Goal: Transaction & Acquisition: Subscribe to service/newsletter

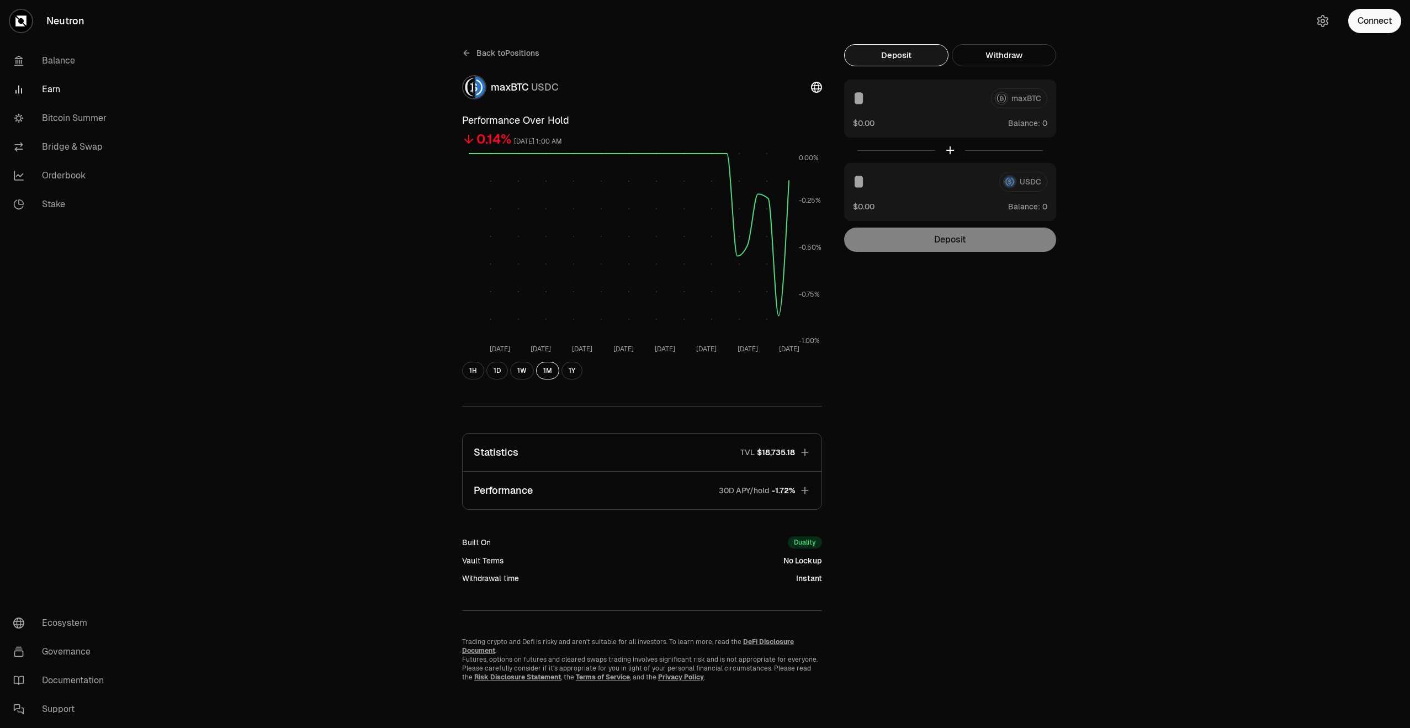
click at [454, 54] on div "Back to Positions maxBTC USDC Performance Over Hold 0.14% September 17, 2025, 1…" at bounding box center [642, 362] width 387 height 637
click at [459, 53] on div "Back to Positions maxBTC USDC Performance Over Hold 0.14% September 17, 2025, 1…" at bounding box center [642, 362] width 387 height 637
click at [465, 54] on icon at bounding box center [466, 53] width 9 height 9
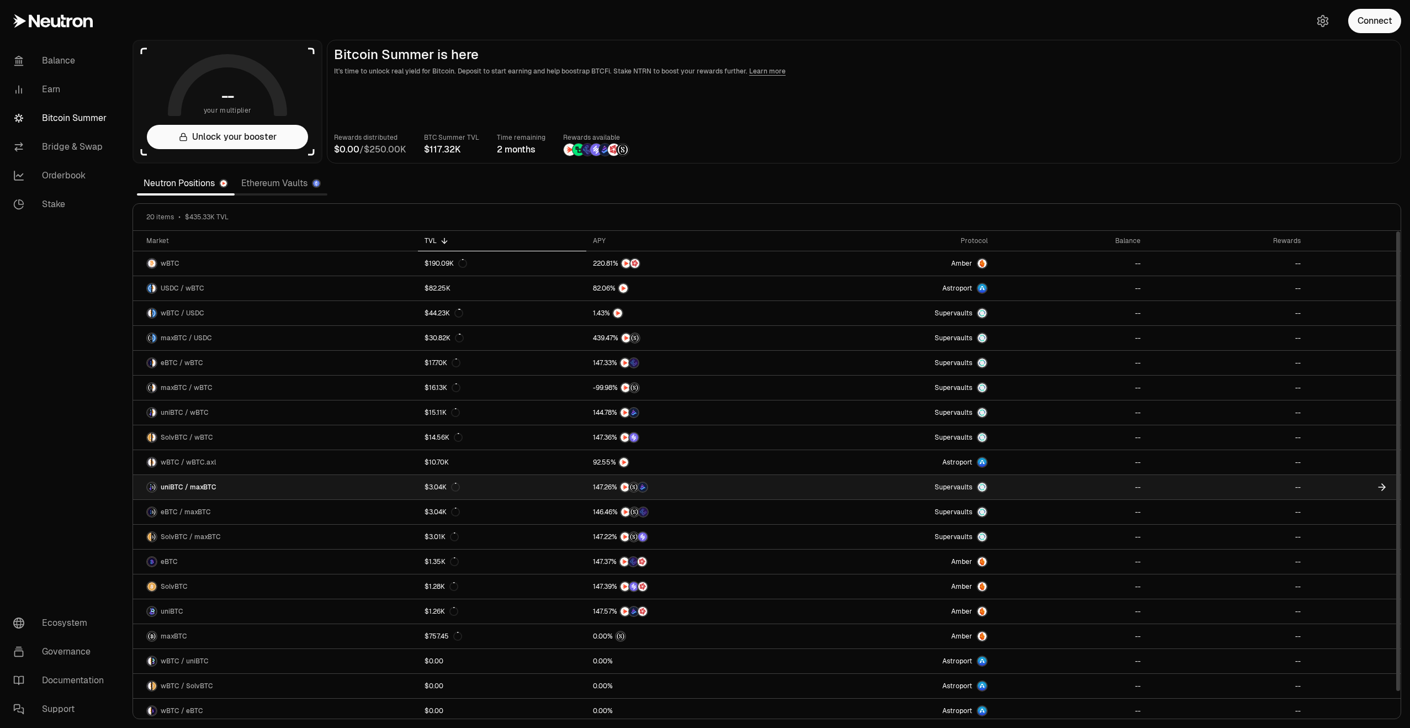
click at [266, 489] on link "uniBTC / maxBTC" at bounding box center [275, 487] width 285 height 24
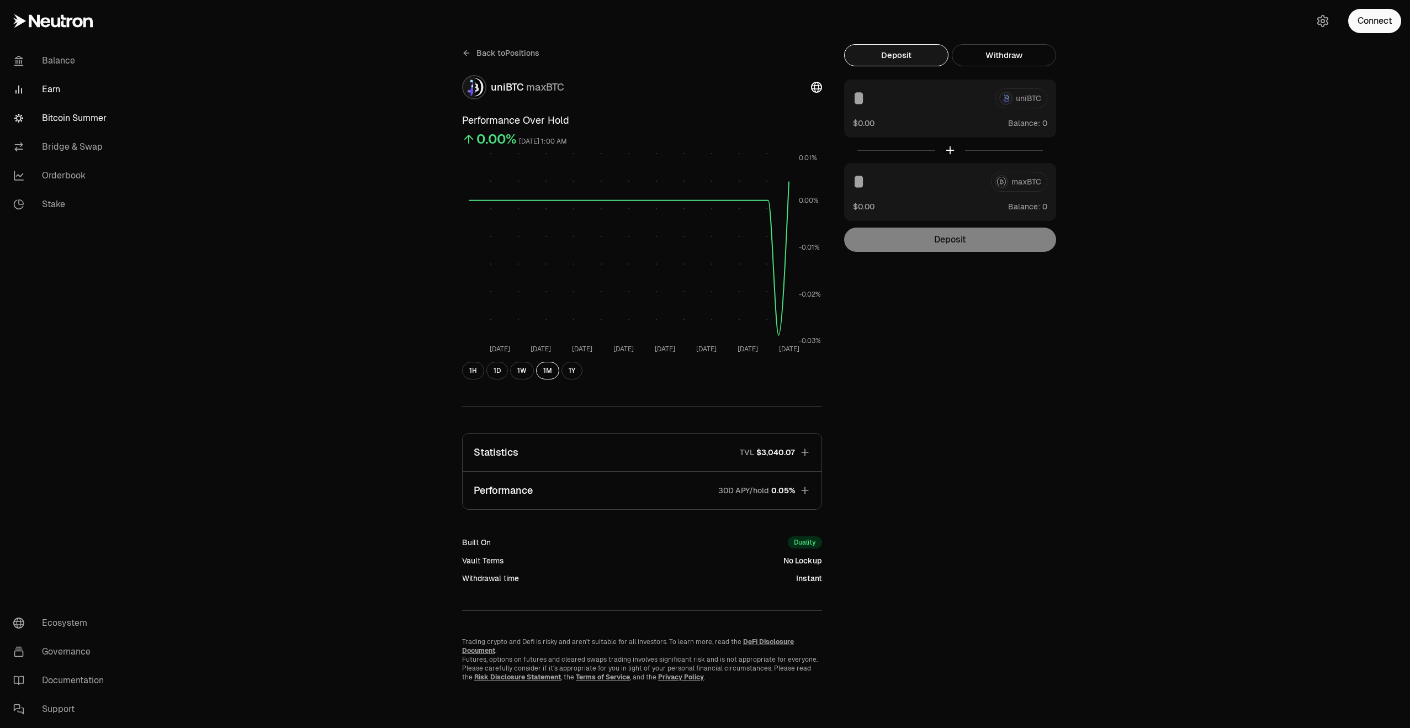
click at [68, 123] on link "Bitcoin Summer" at bounding box center [61, 118] width 115 height 29
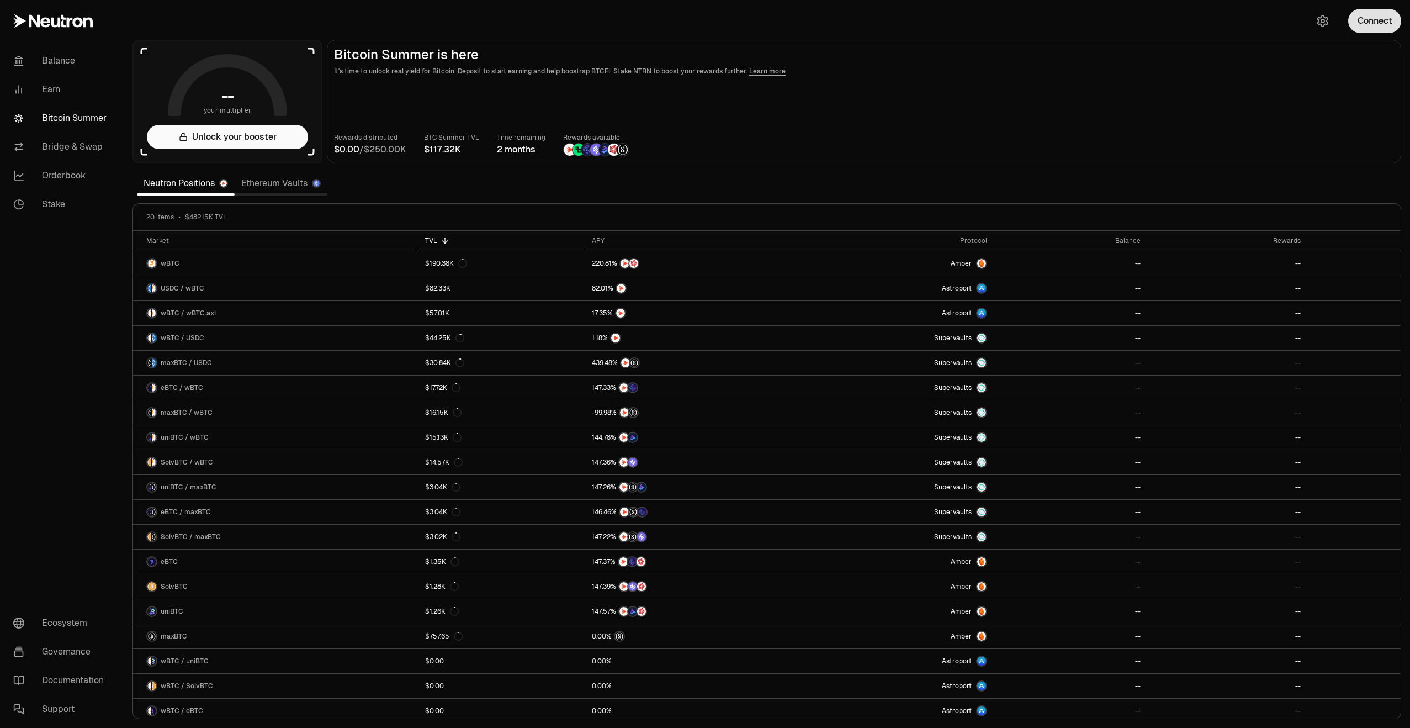
click at [1364, 31] on button "Connect" at bounding box center [1374, 21] width 53 height 24
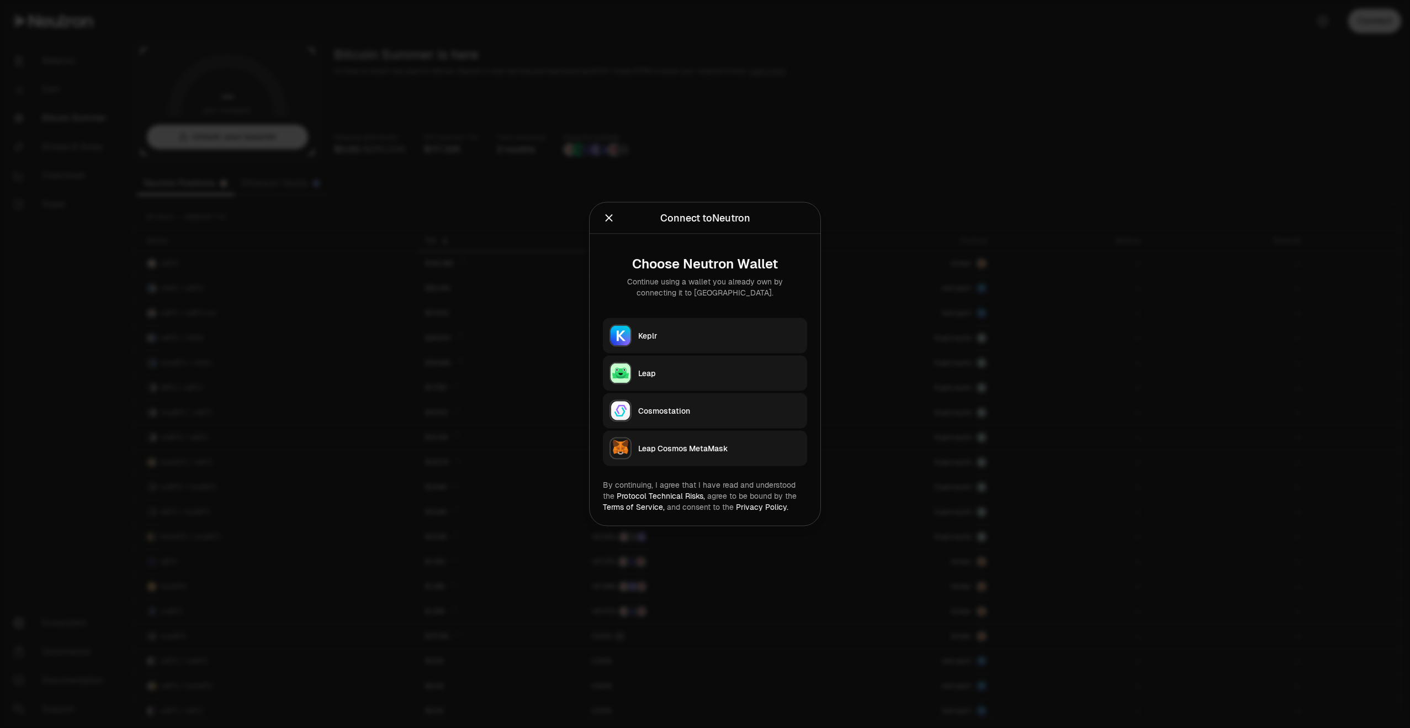
click at [706, 337] on div "Keplr" at bounding box center [719, 335] width 162 height 11
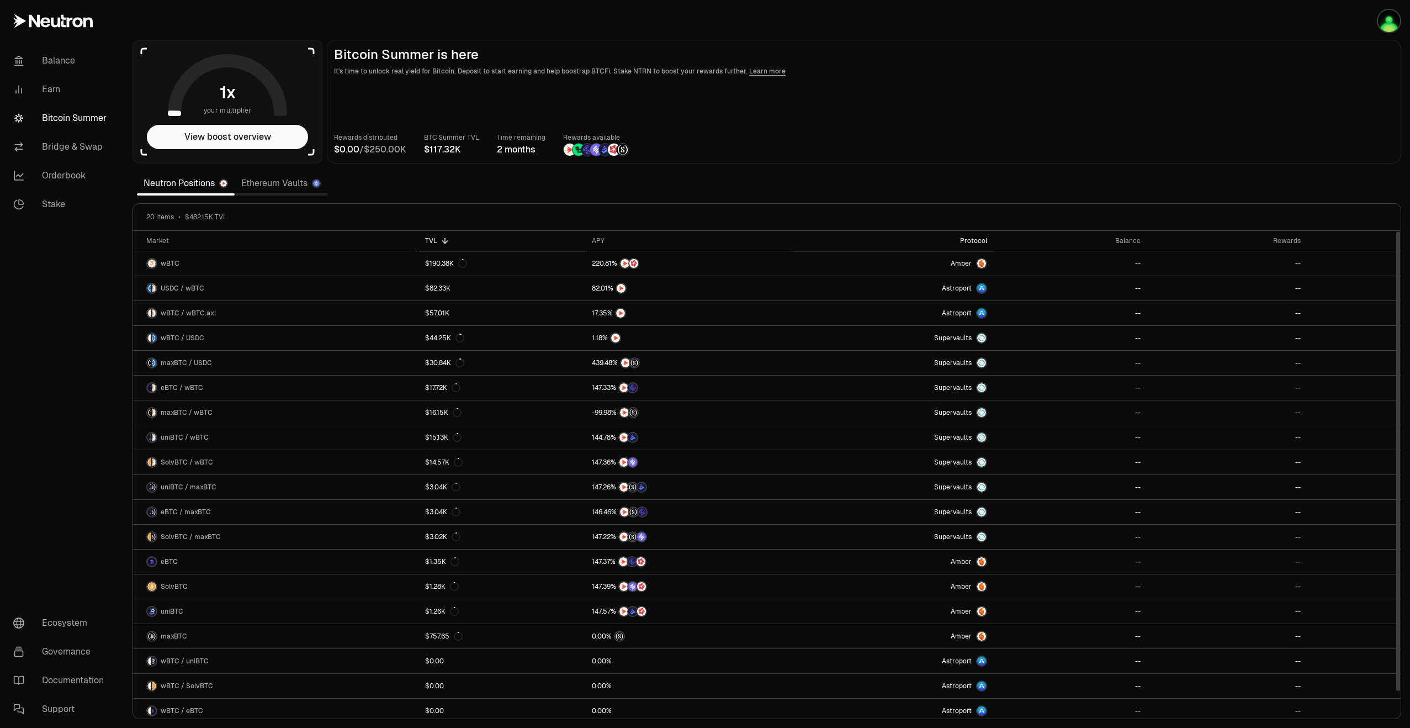
click at [982, 237] on div "Protocol" at bounding box center [893, 240] width 187 height 9
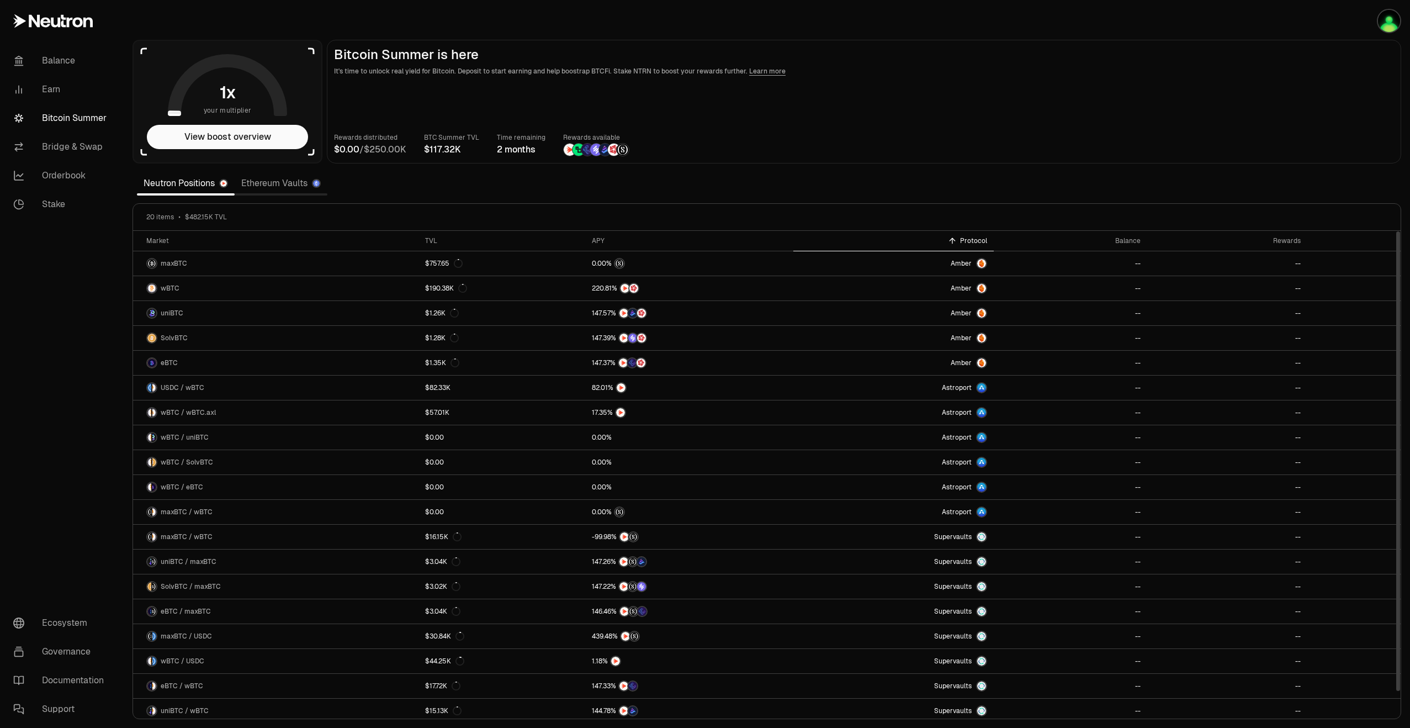
click at [982, 237] on div "Protocol" at bounding box center [893, 240] width 187 height 9
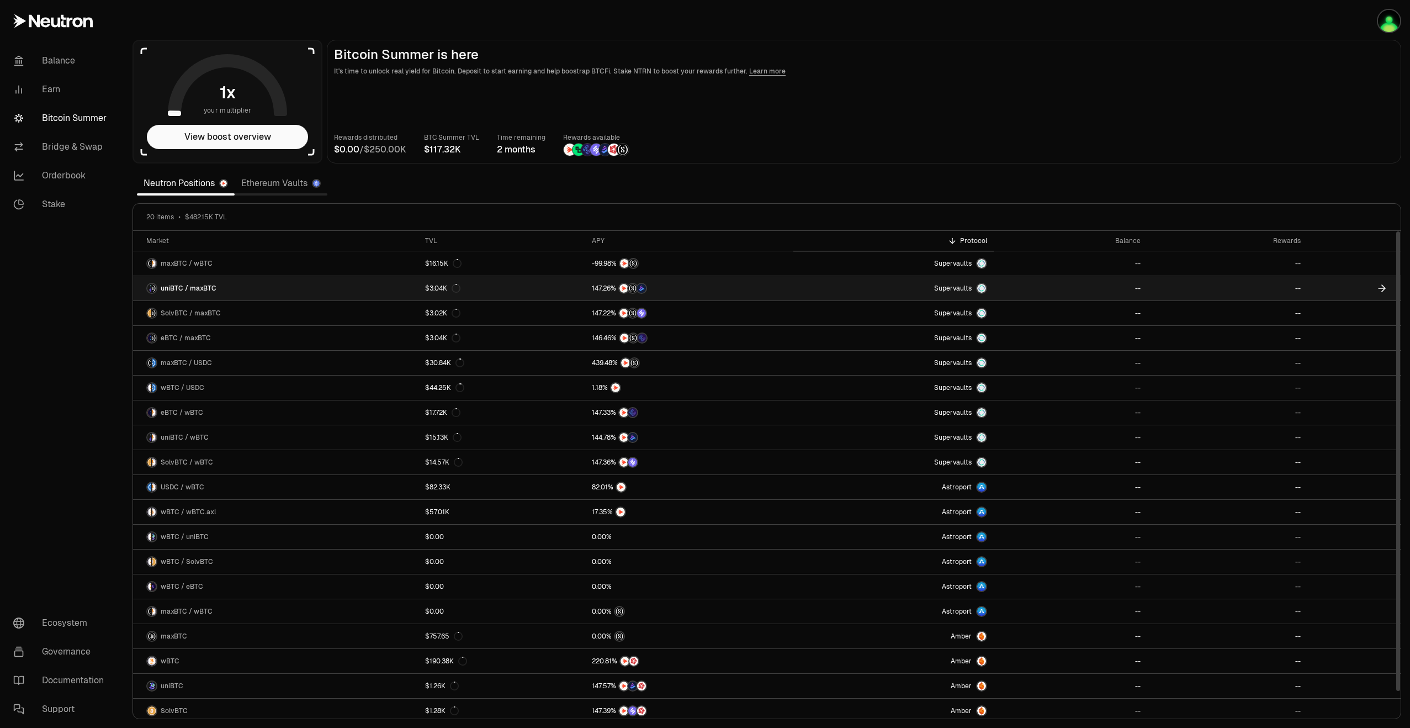
click at [264, 287] on link "uniBTC / maxBTC" at bounding box center [275, 288] width 285 height 24
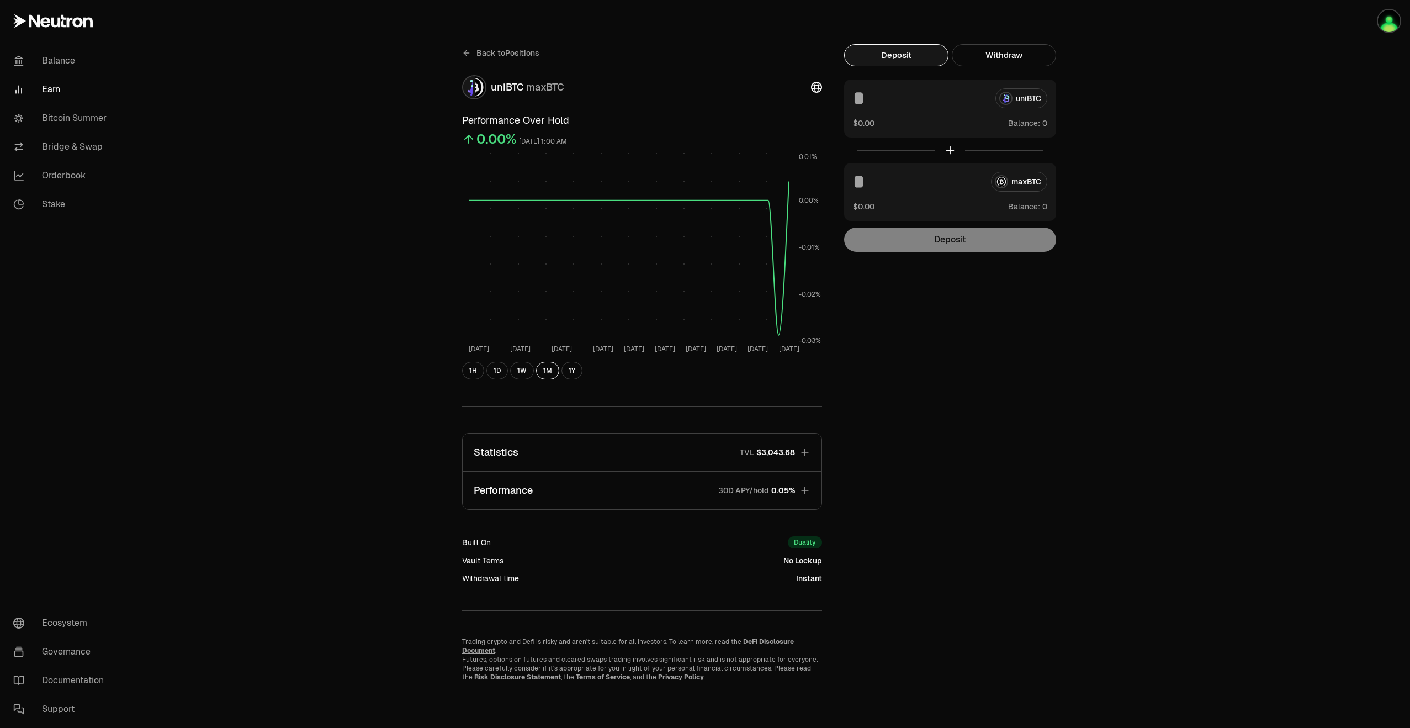
click at [47, 94] on link "Earn" at bounding box center [61, 89] width 115 height 29
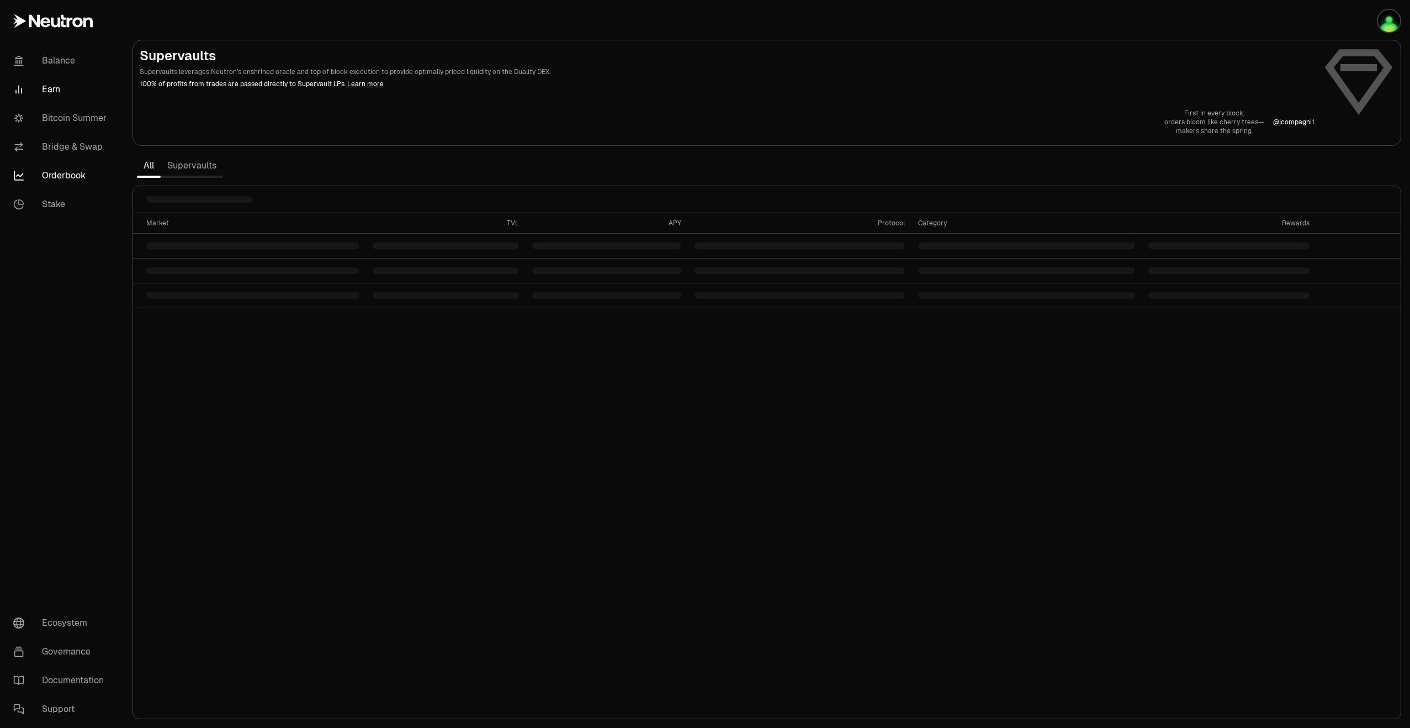
click at [61, 165] on link "Orderbook" at bounding box center [61, 175] width 115 height 29
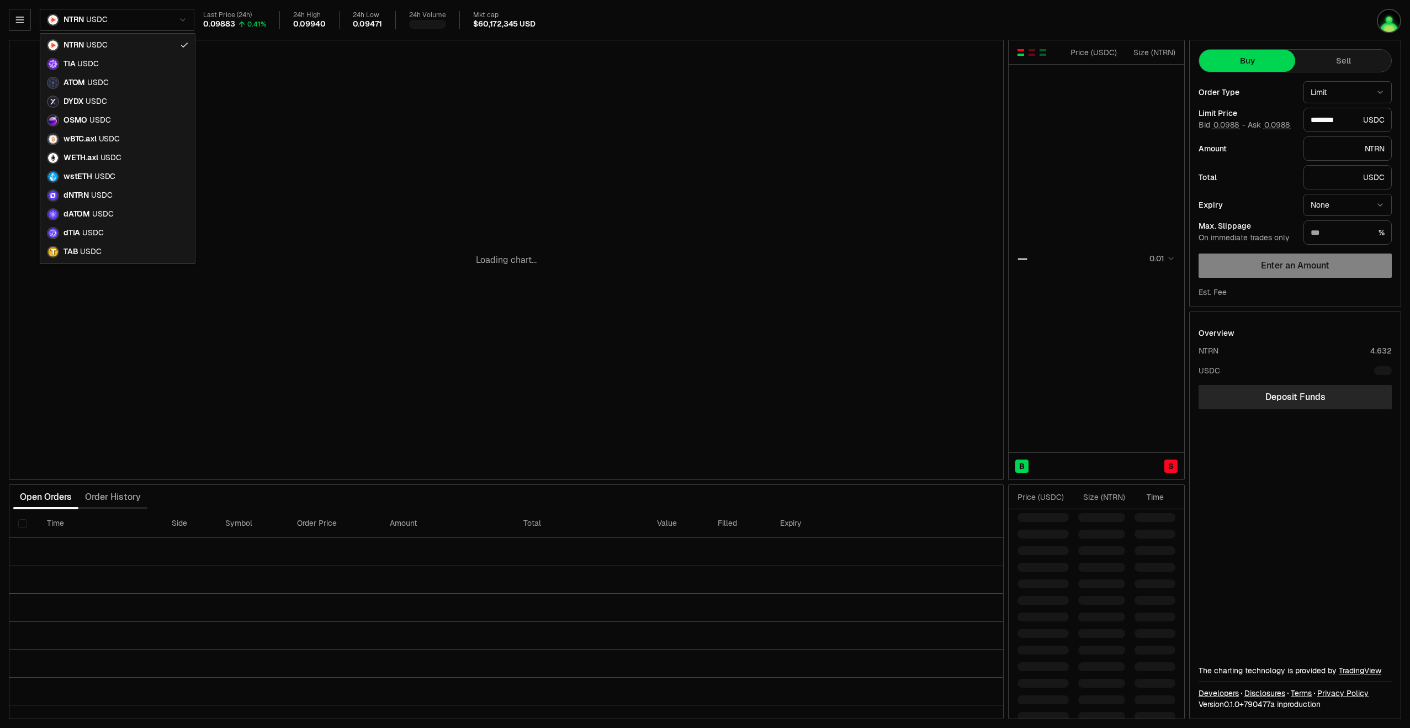
click at [169, 19] on html "Balance Earn Bitcoin Summer Bridge & Swap Orderbook Stake Ecosystem Governance …" at bounding box center [705, 364] width 1410 height 728
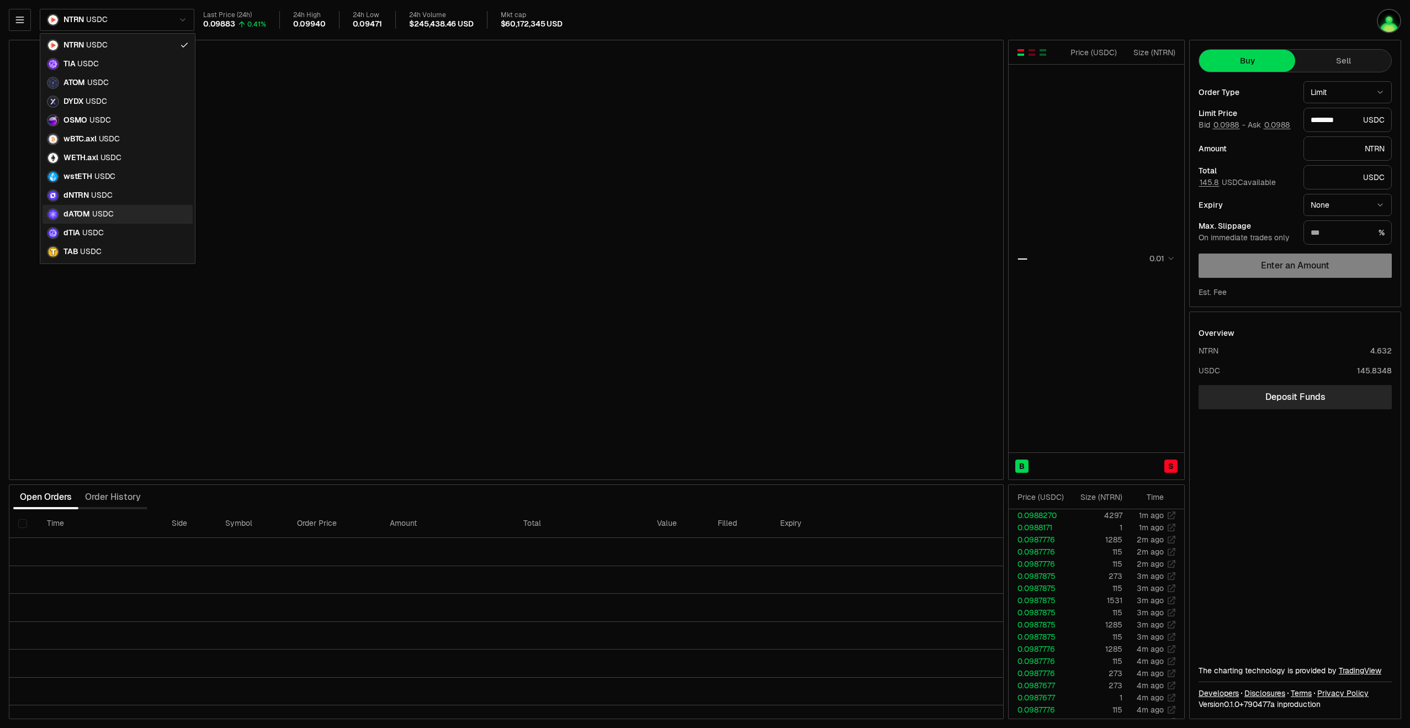
type input "********"
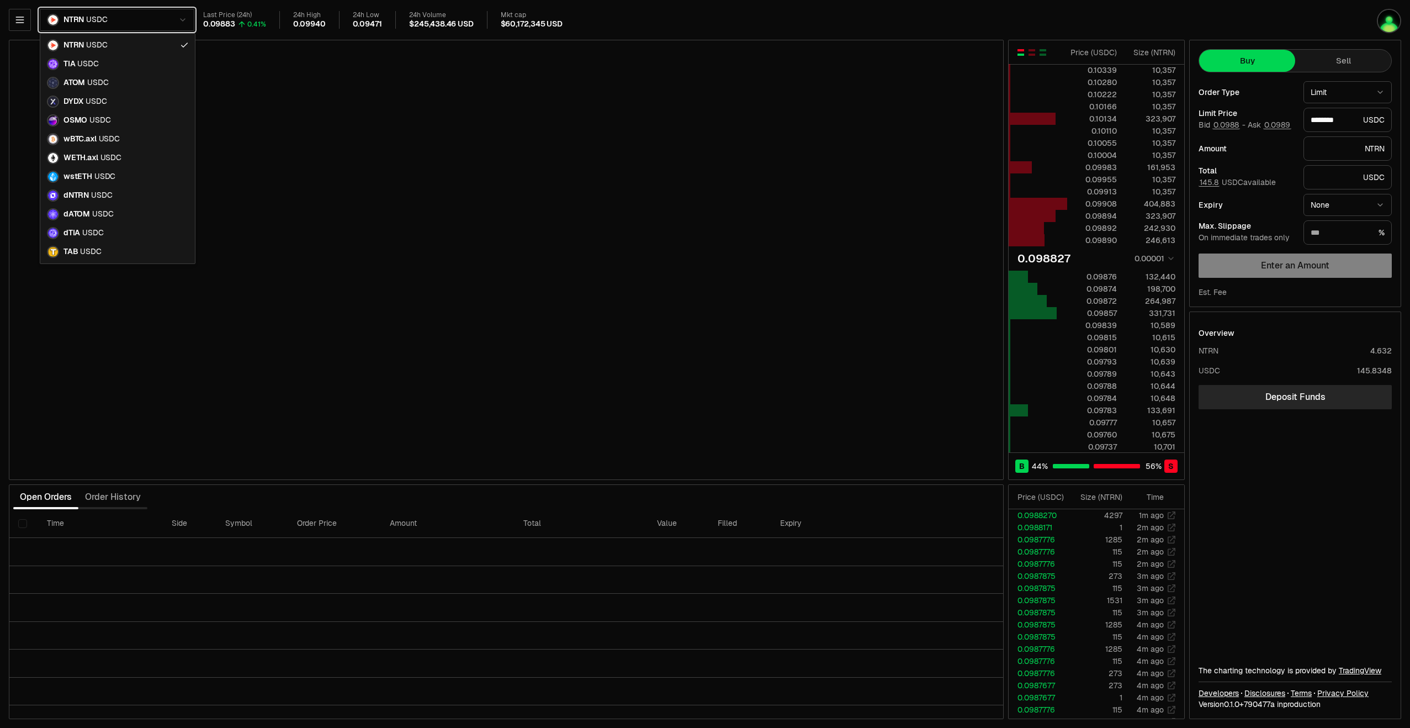
click at [633, 29] on html "Balance Earn Bitcoin Summer Bridge & Swap Orderbook Stake Ecosystem Governance …" at bounding box center [705, 364] width 1410 height 728
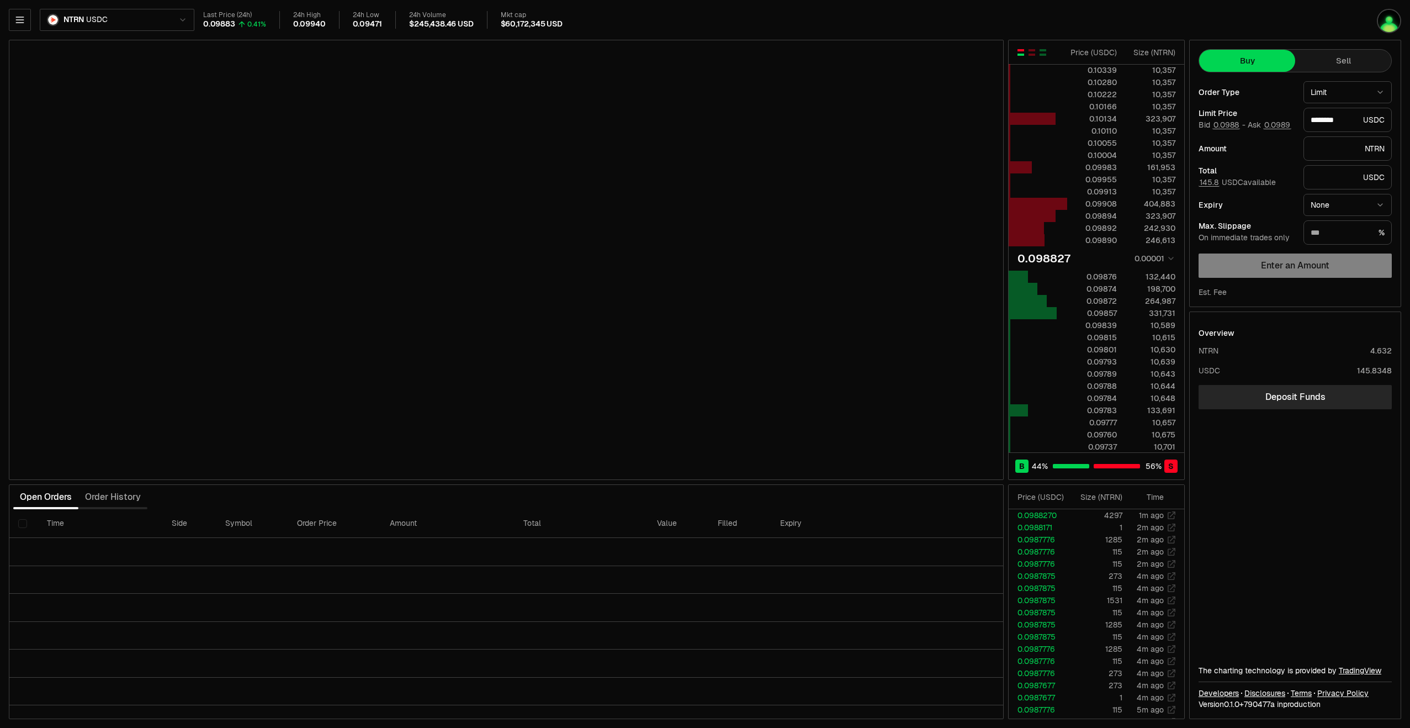
click at [134, 26] on html "Balance Earn Bitcoin Summer Bridge & Swap Orderbook Stake Ecosystem Governance …" at bounding box center [705, 364] width 1410 height 728
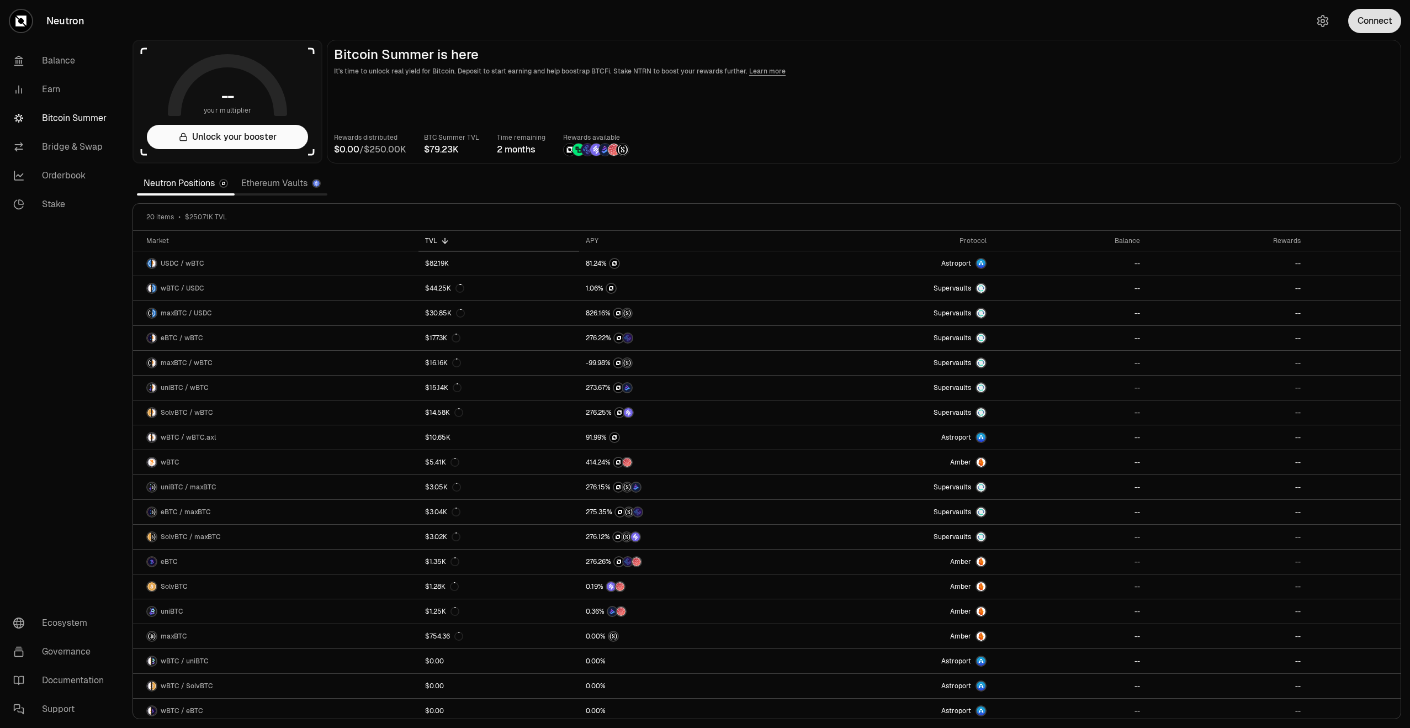
click at [1377, 30] on button "Connect" at bounding box center [1374, 21] width 53 height 24
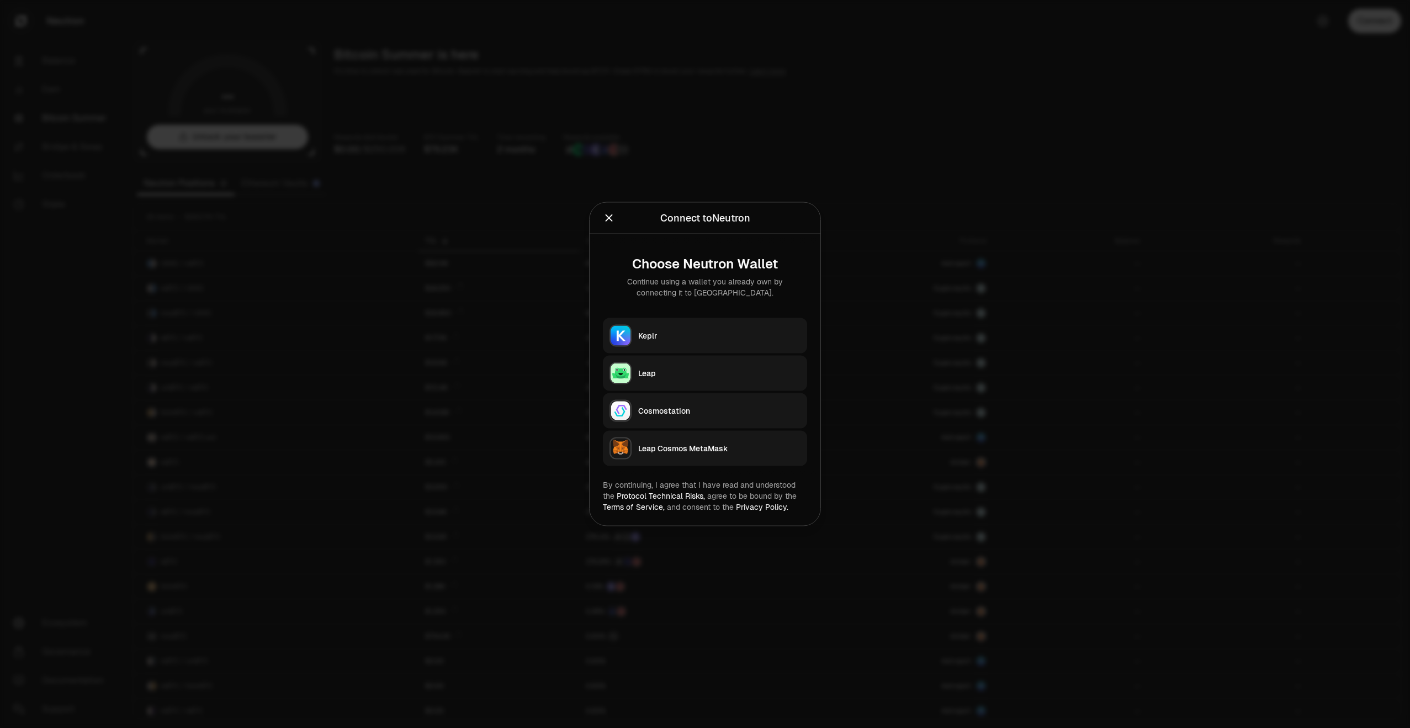
click at [680, 331] on div "Keplr" at bounding box center [719, 335] width 162 height 11
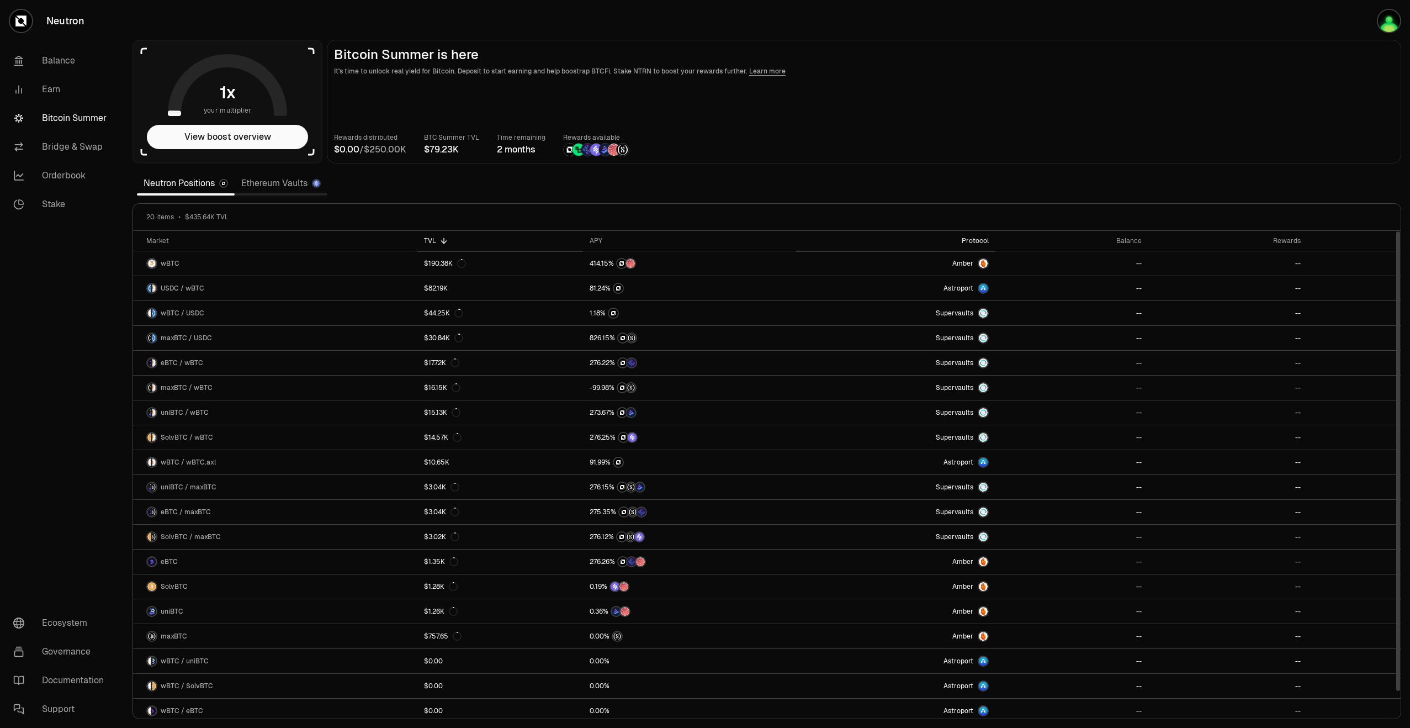
click at [976, 238] on div "Protocol" at bounding box center [896, 240] width 186 height 9
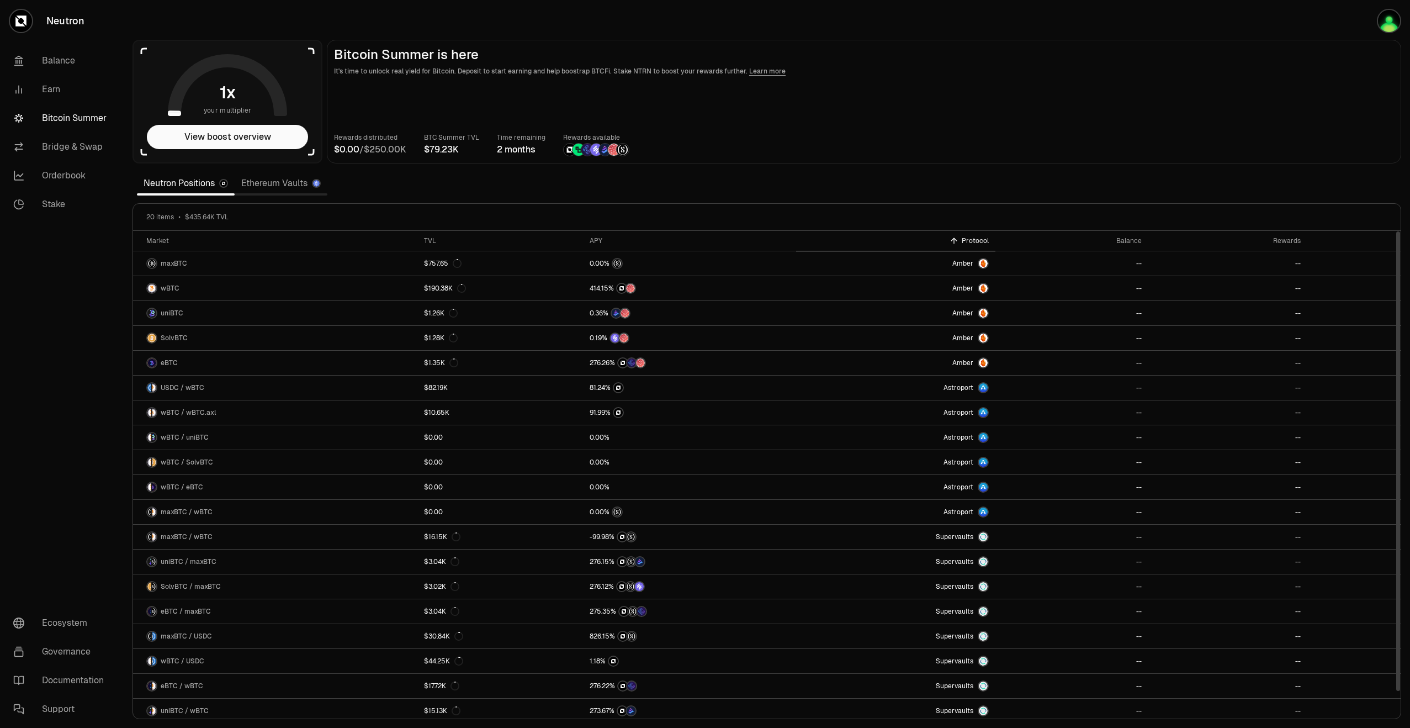
click at [976, 238] on div "Protocol" at bounding box center [896, 240] width 186 height 9
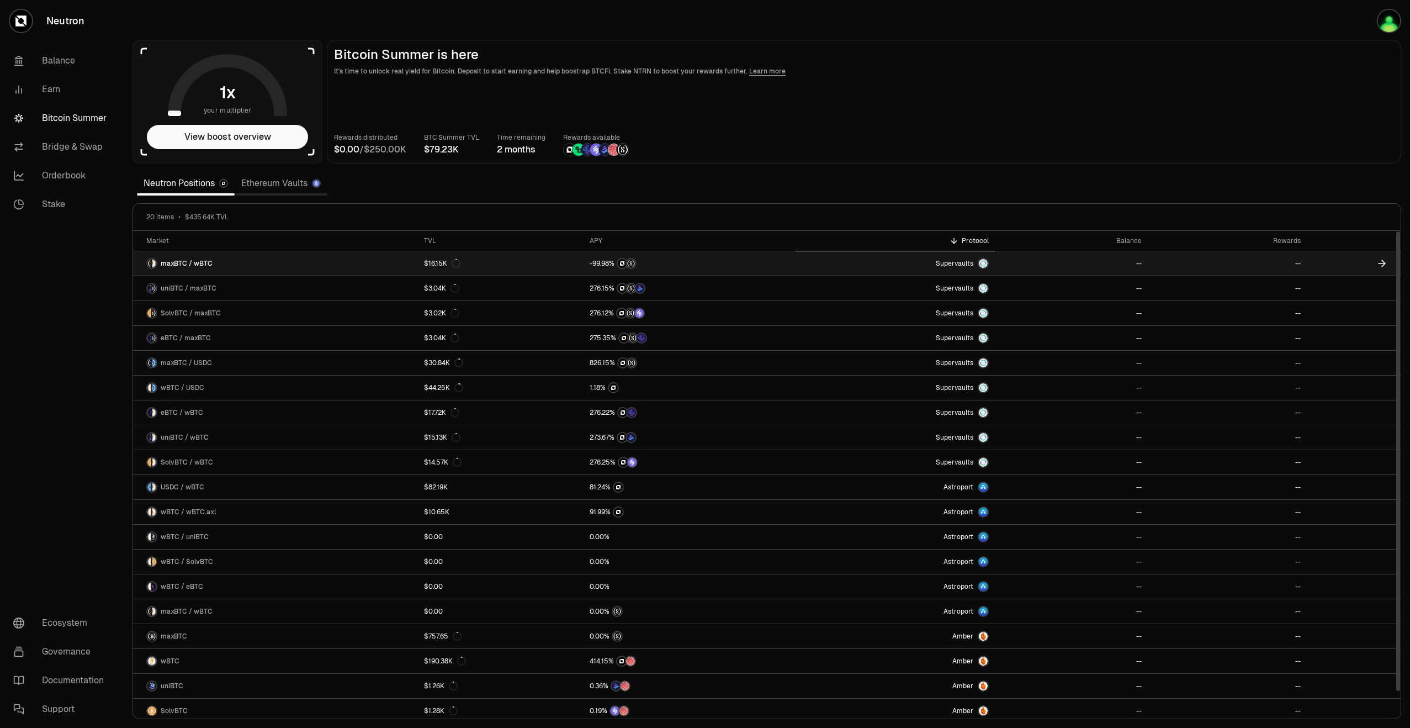
click at [198, 264] on span "maxBTC / wBTC" at bounding box center [187, 263] width 52 height 9
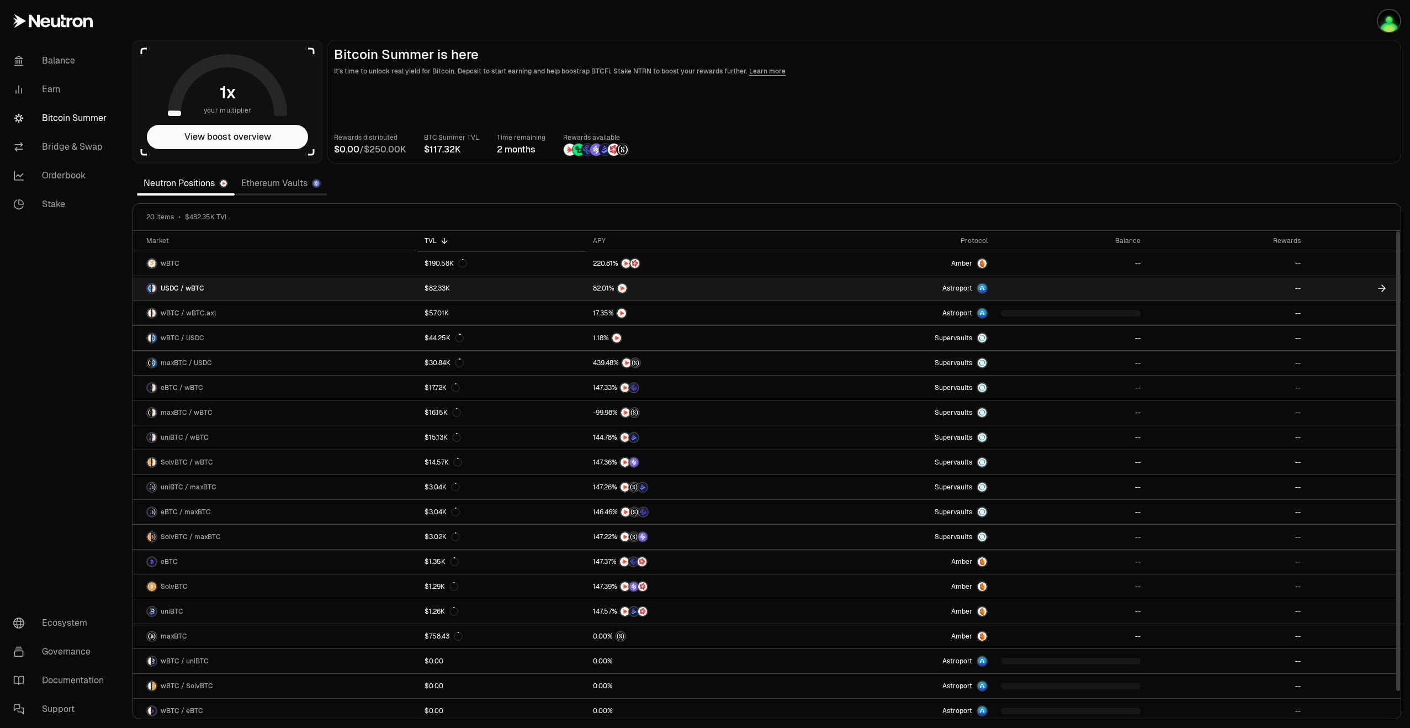
click at [194, 290] on span "USDC / wBTC" at bounding box center [183, 288] width 44 height 9
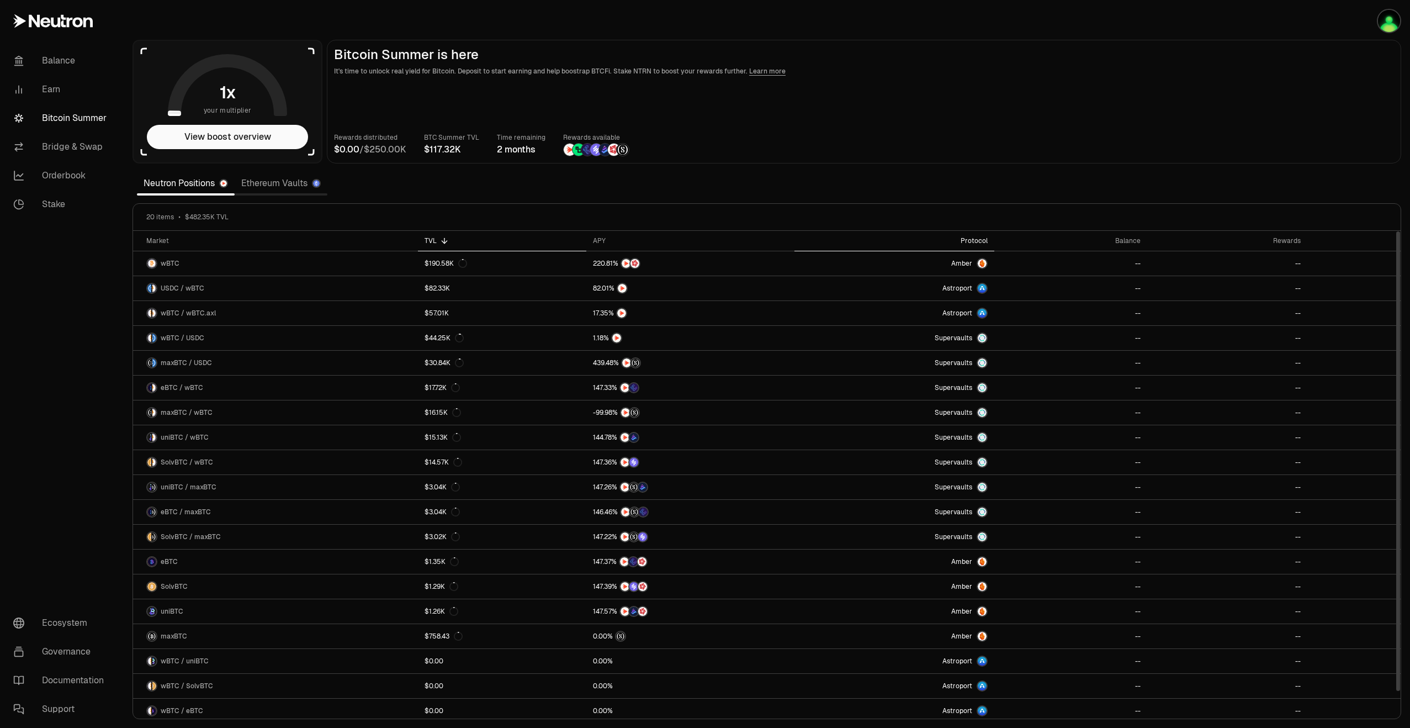
click at [984, 242] on div "Protocol" at bounding box center [894, 240] width 187 height 9
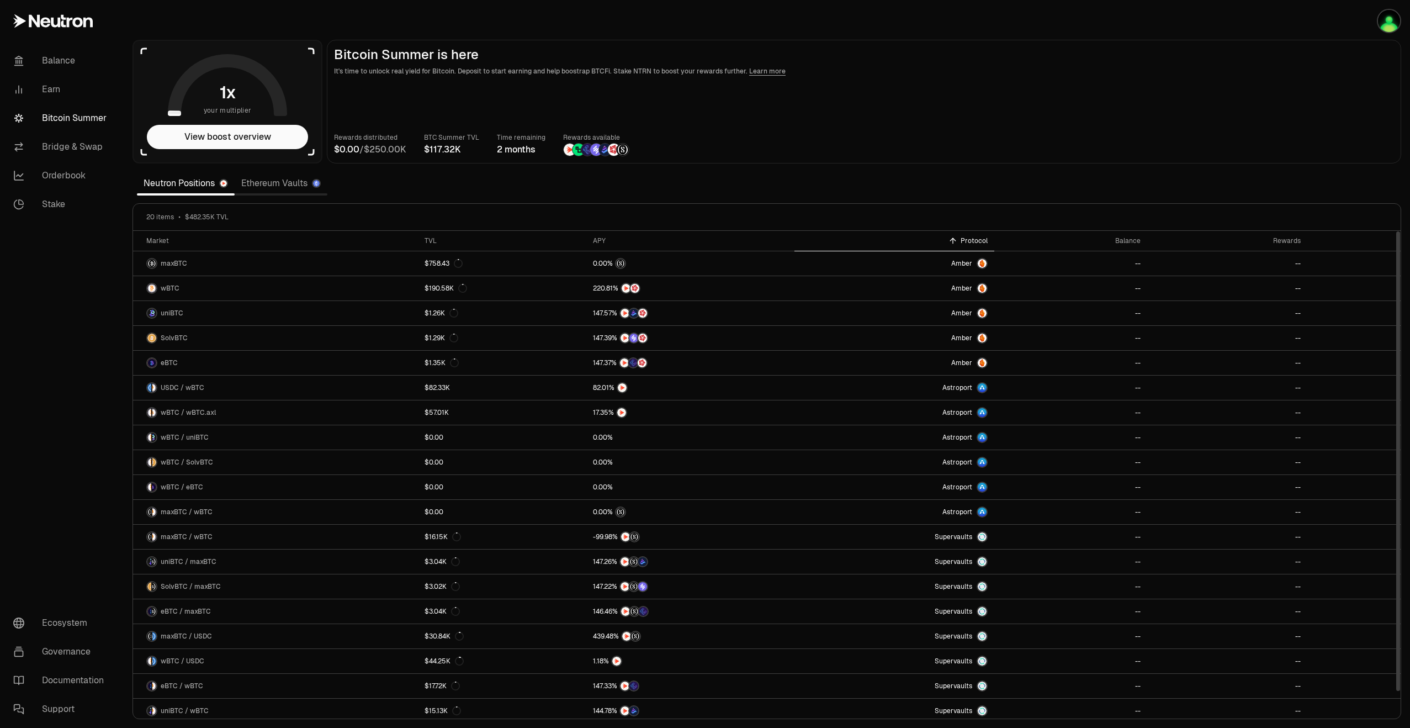
click at [984, 242] on div "Protocol" at bounding box center [894, 240] width 187 height 9
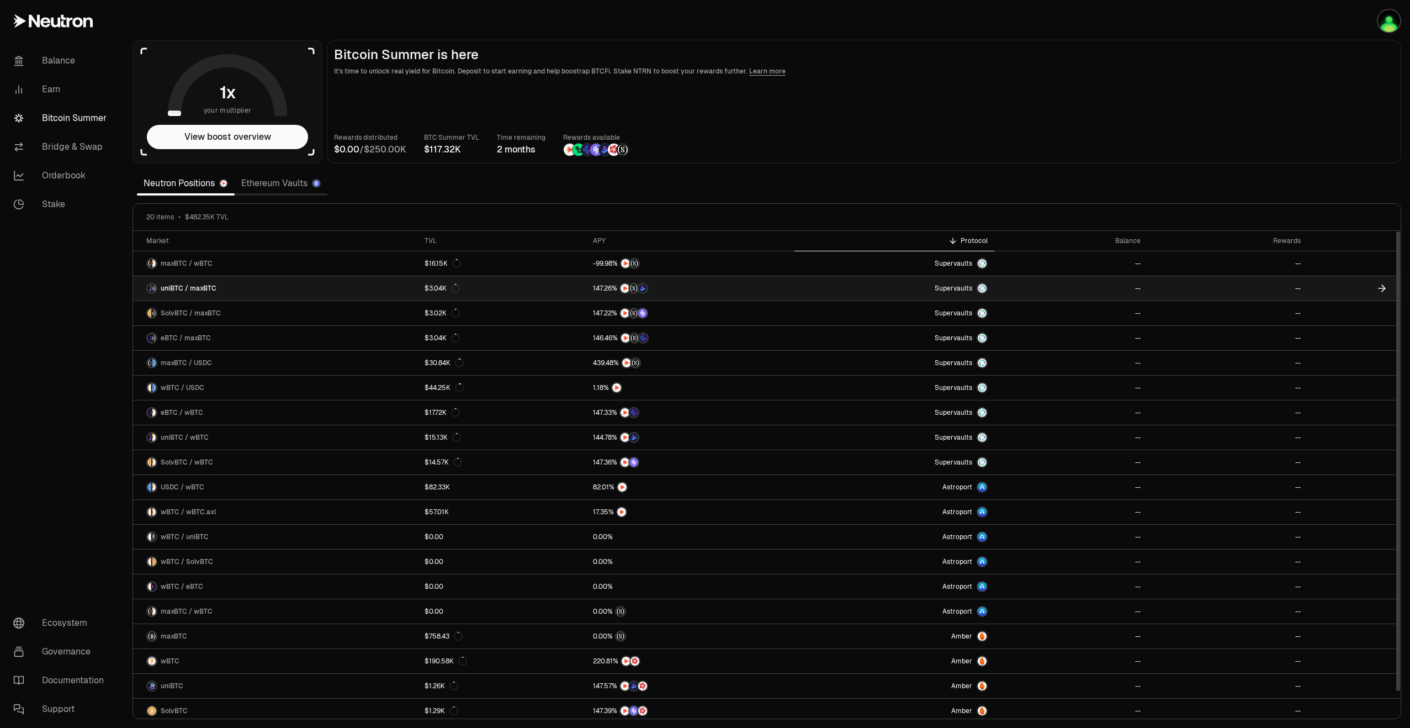
click at [197, 287] on span "uniBTC / maxBTC" at bounding box center [189, 288] width 56 height 9
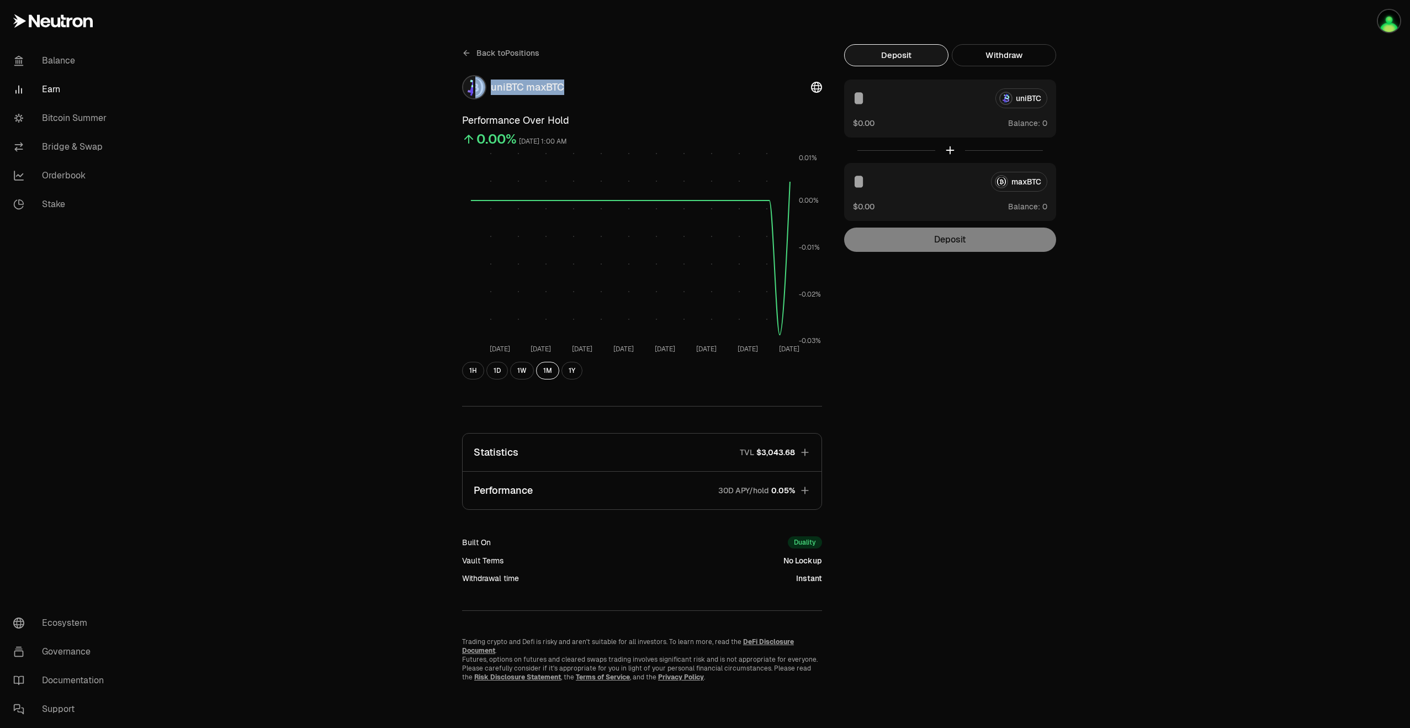
drag, startPoint x: 488, startPoint y: 87, endPoint x: 570, endPoint y: 89, distance: 82.9
click at [570, 89] on div "uniBTC maxBTC" at bounding box center [642, 87] width 360 height 24
click at [809, 454] on icon "button" at bounding box center [805, 452] width 11 height 11
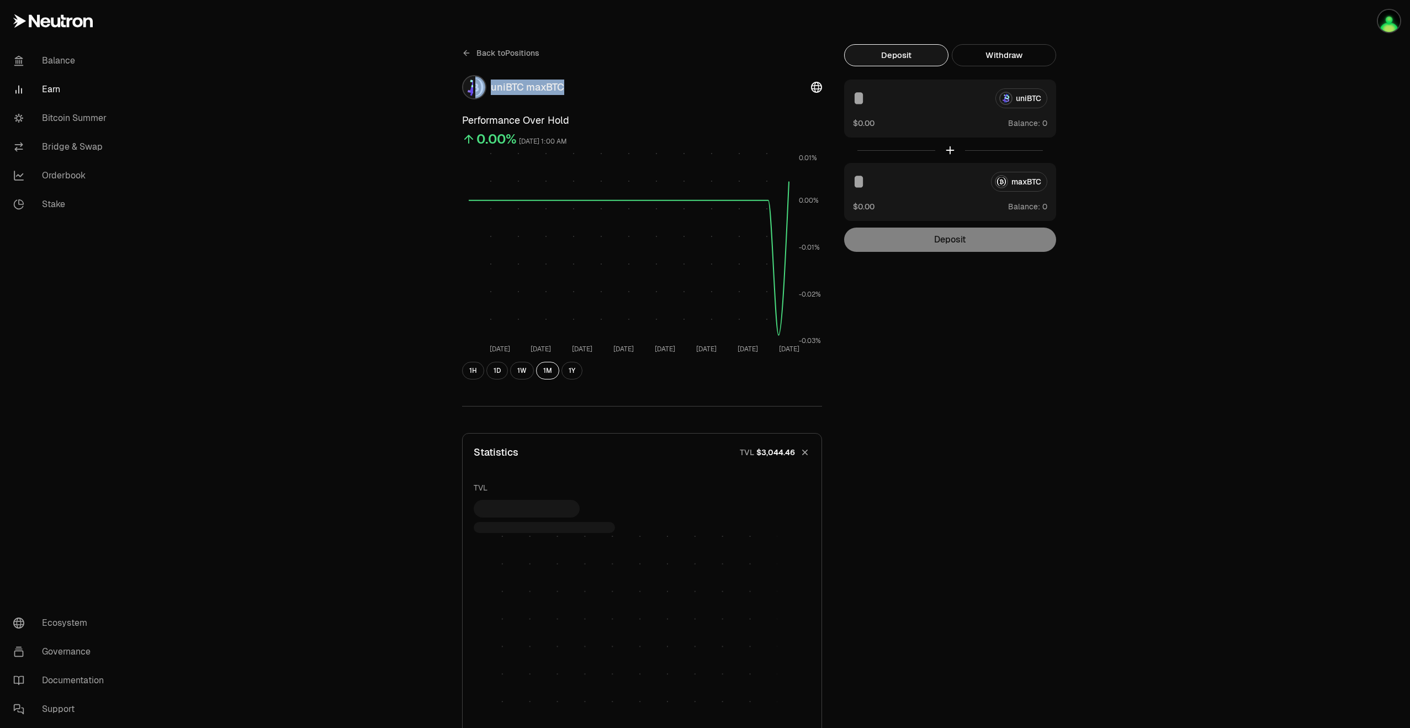
click at [808, 453] on icon "button" at bounding box center [804, 451] width 15 height 15
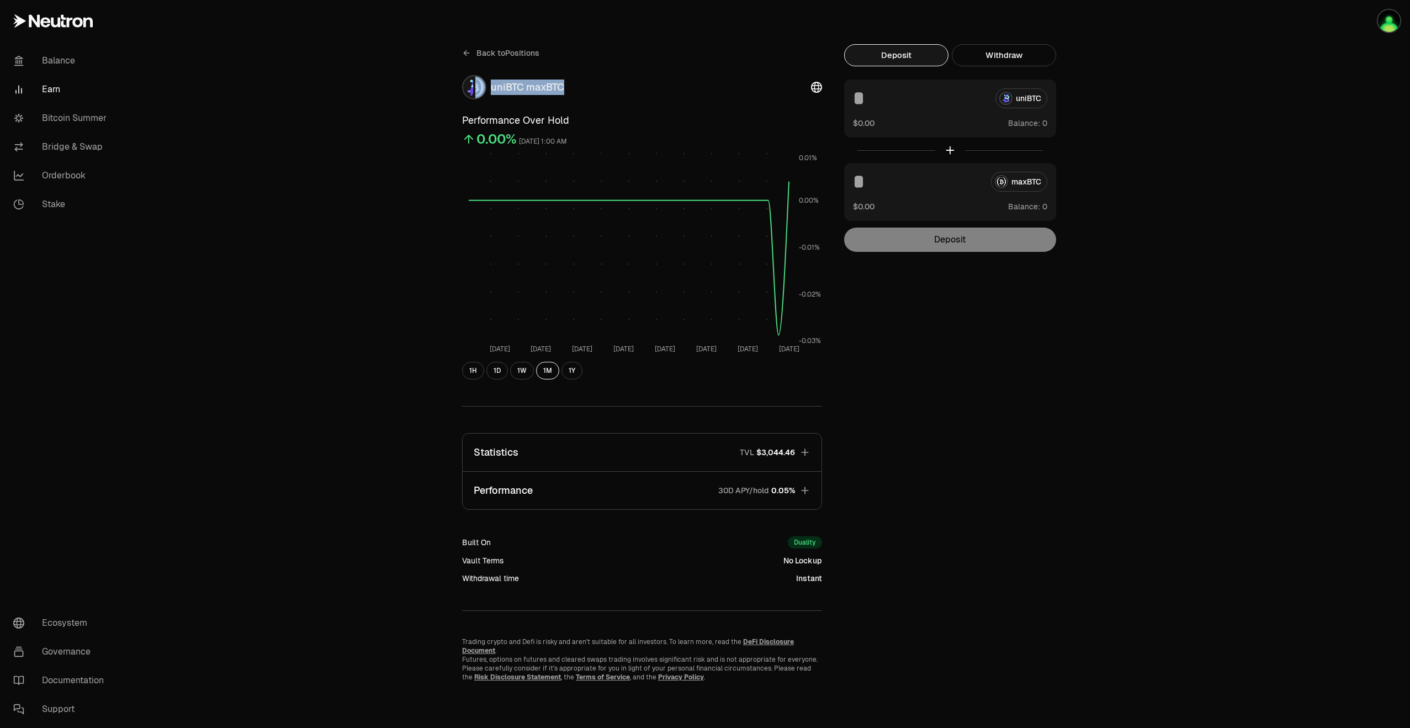
click at [806, 488] on icon "button" at bounding box center [805, 490] width 11 height 11
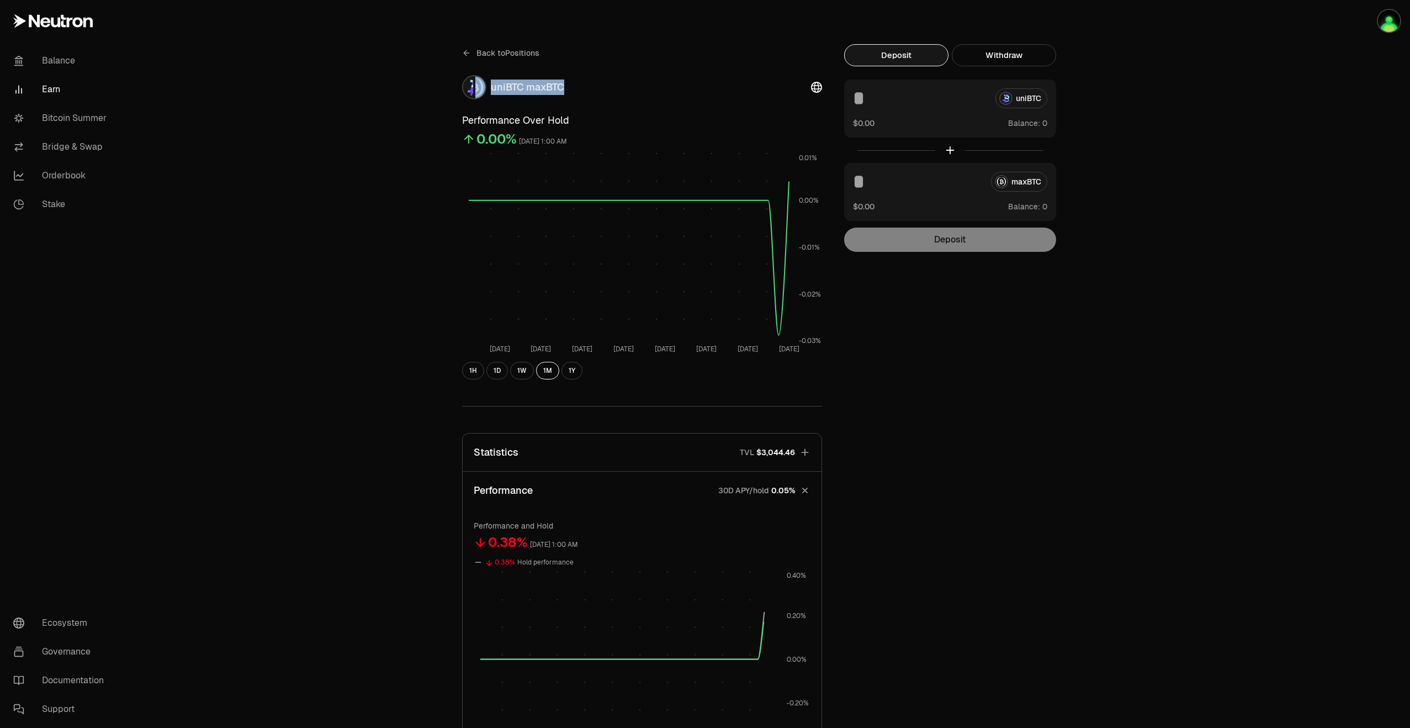
click at [806, 488] on icon "button" at bounding box center [804, 490] width 15 height 15
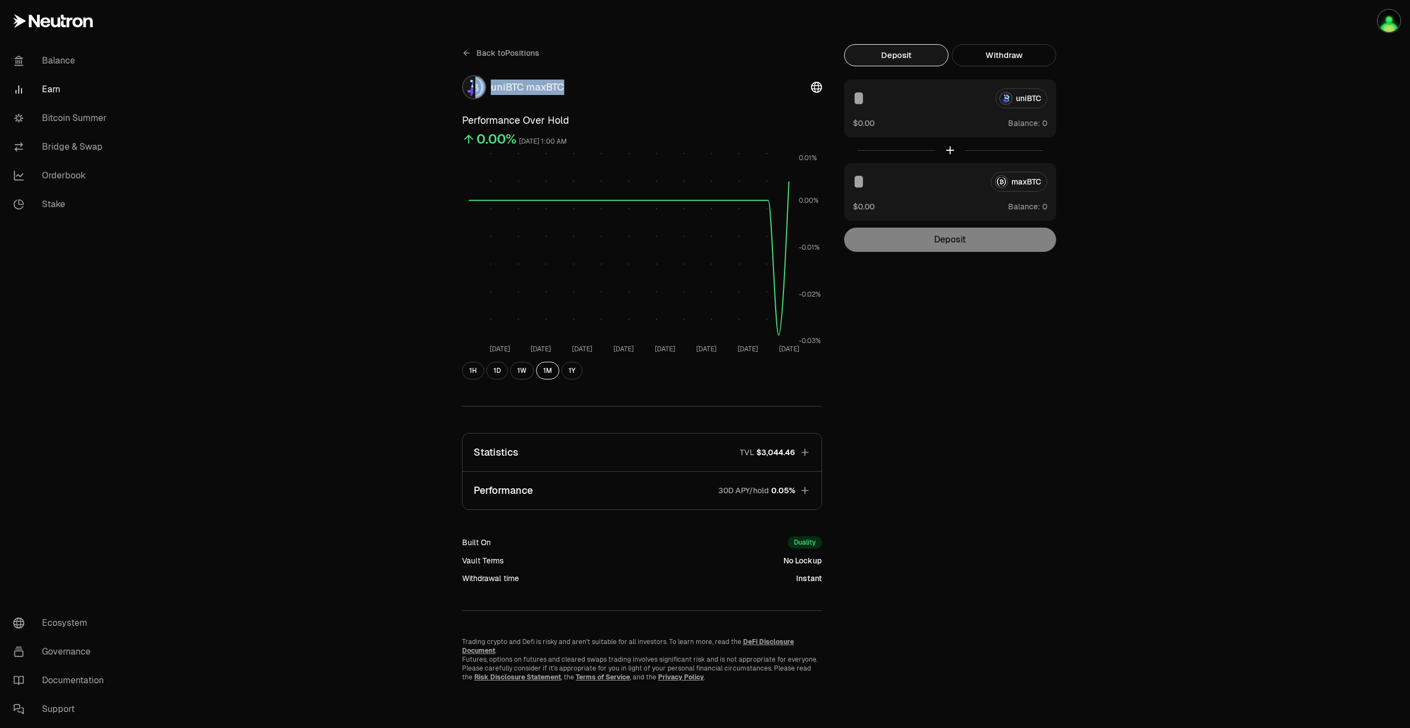
click at [466, 50] on icon at bounding box center [466, 53] width 9 height 9
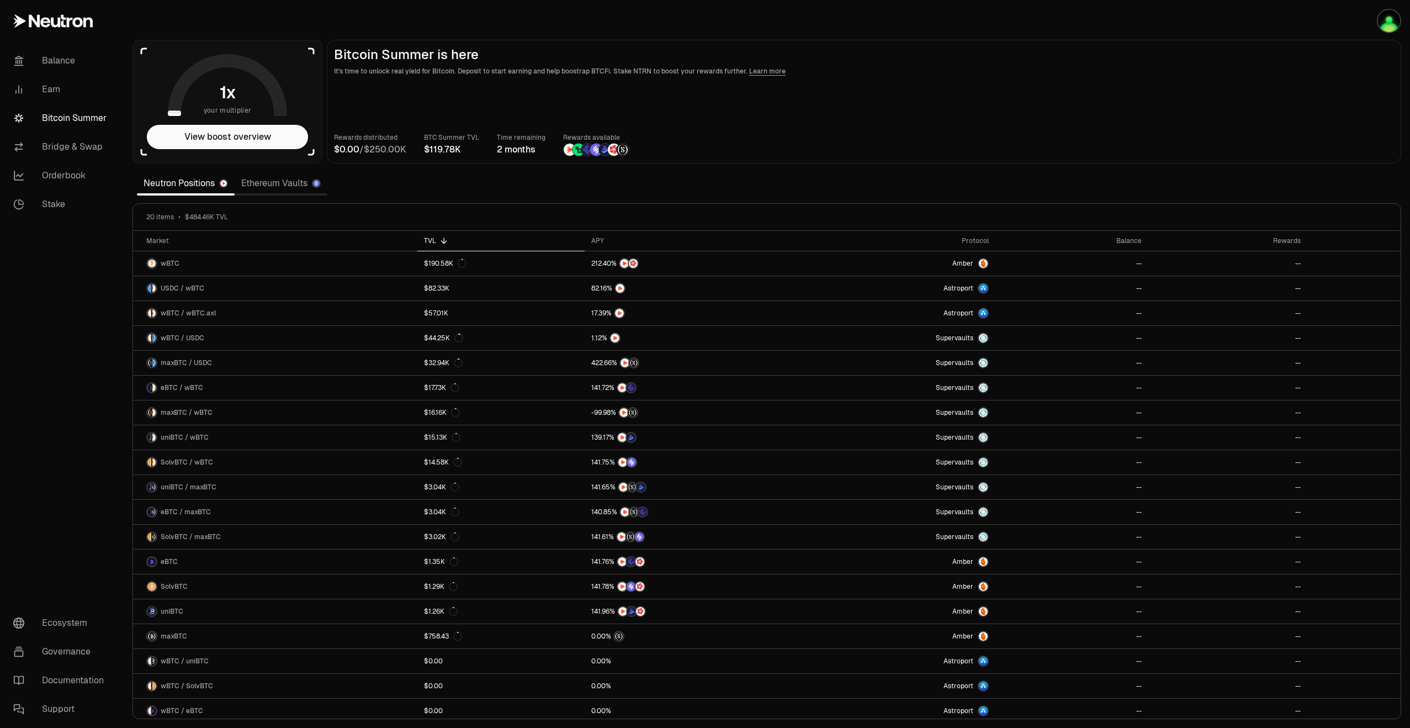
click at [275, 183] on link "Ethereum Vaults" at bounding box center [281, 183] width 93 height 22
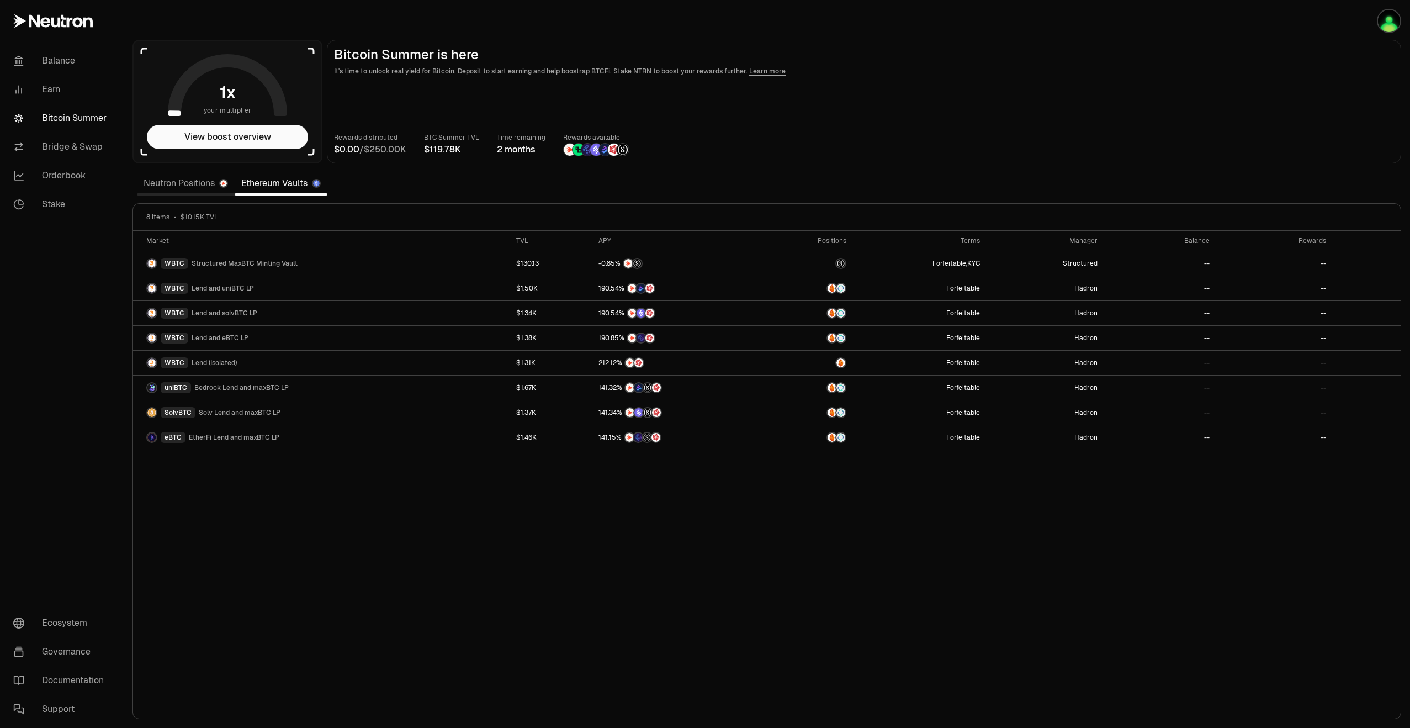
click at [174, 180] on link "Neutron Positions" at bounding box center [186, 183] width 98 height 22
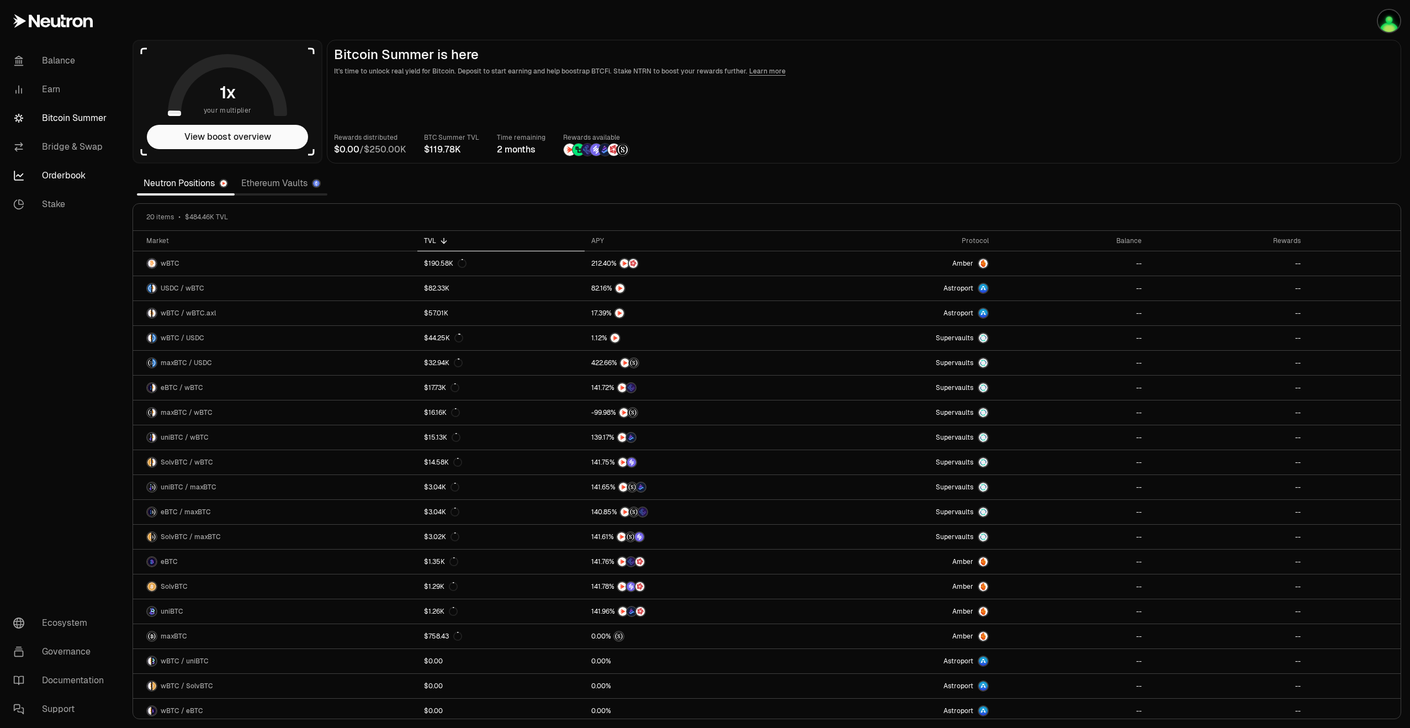
click at [54, 175] on link "Orderbook" at bounding box center [61, 175] width 115 height 29
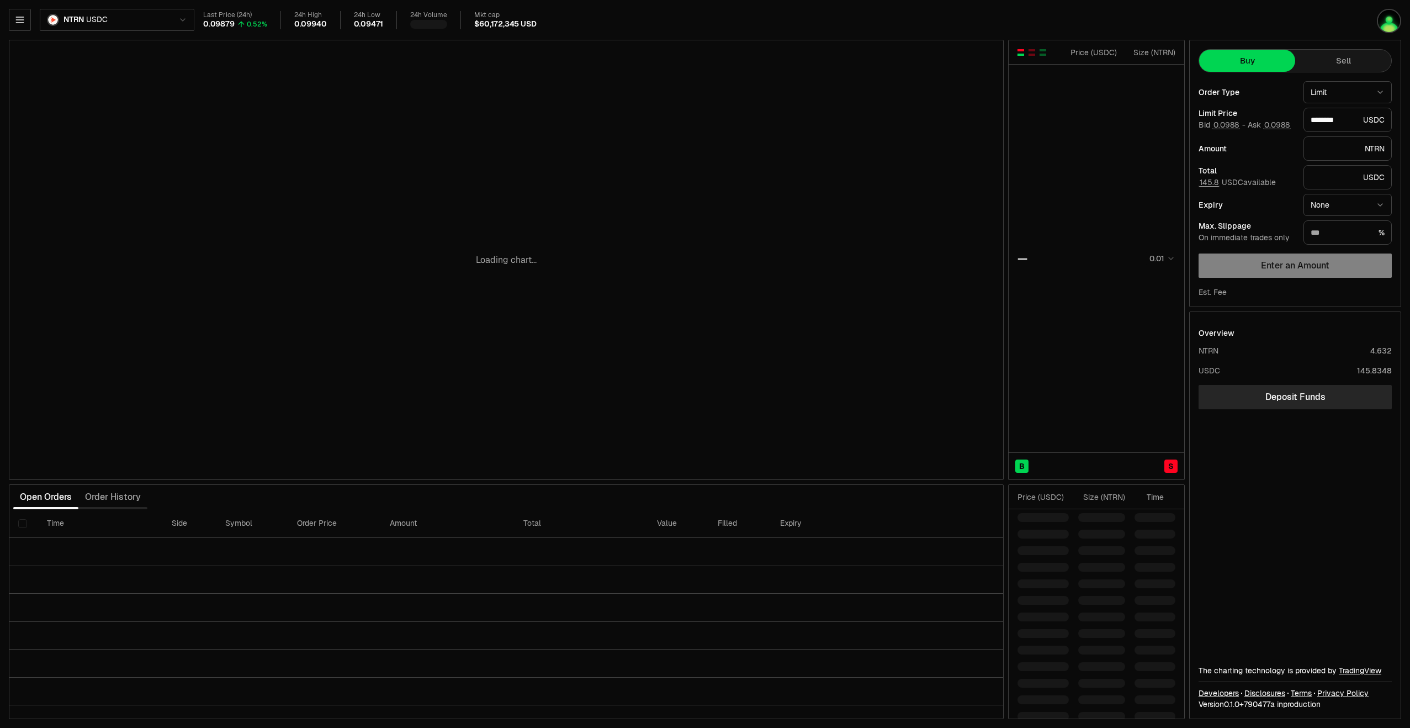
click at [163, 20] on html "Balance Earn Bitcoin Summer Bridge & Swap Orderbook Stake Ecosystem Governance …" at bounding box center [705, 364] width 1410 height 728
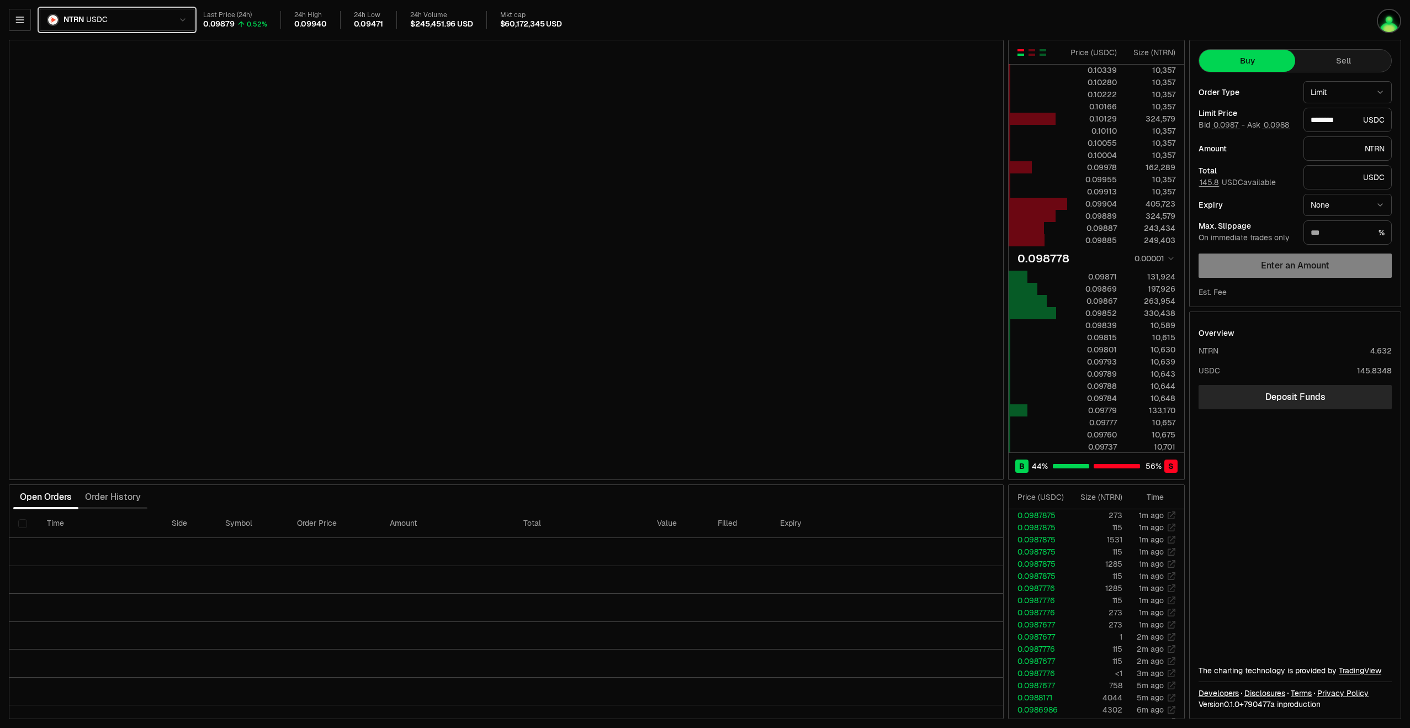
type input "********"
click at [26, 18] on button "button" at bounding box center [20, 20] width 22 height 22
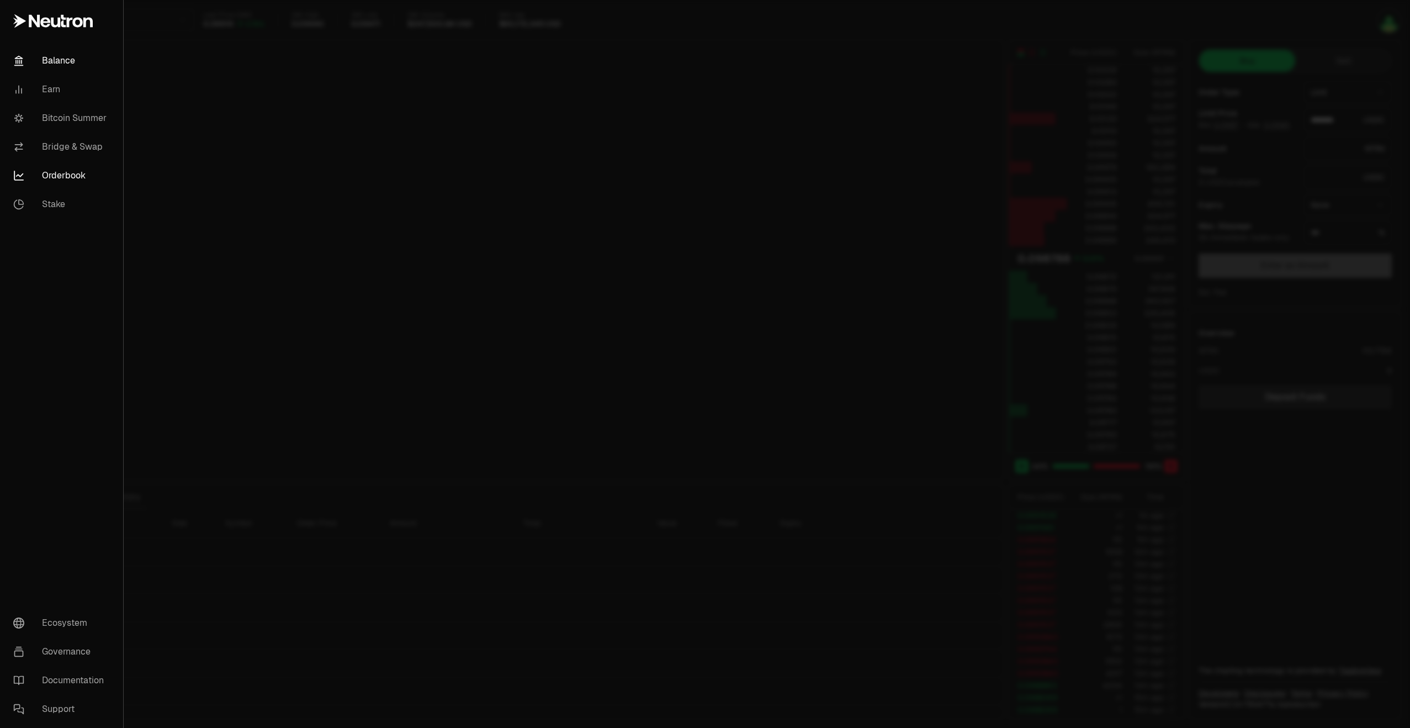
click at [49, 56] on link "Balance" at bounding box center [61, 60] width 114 height 29
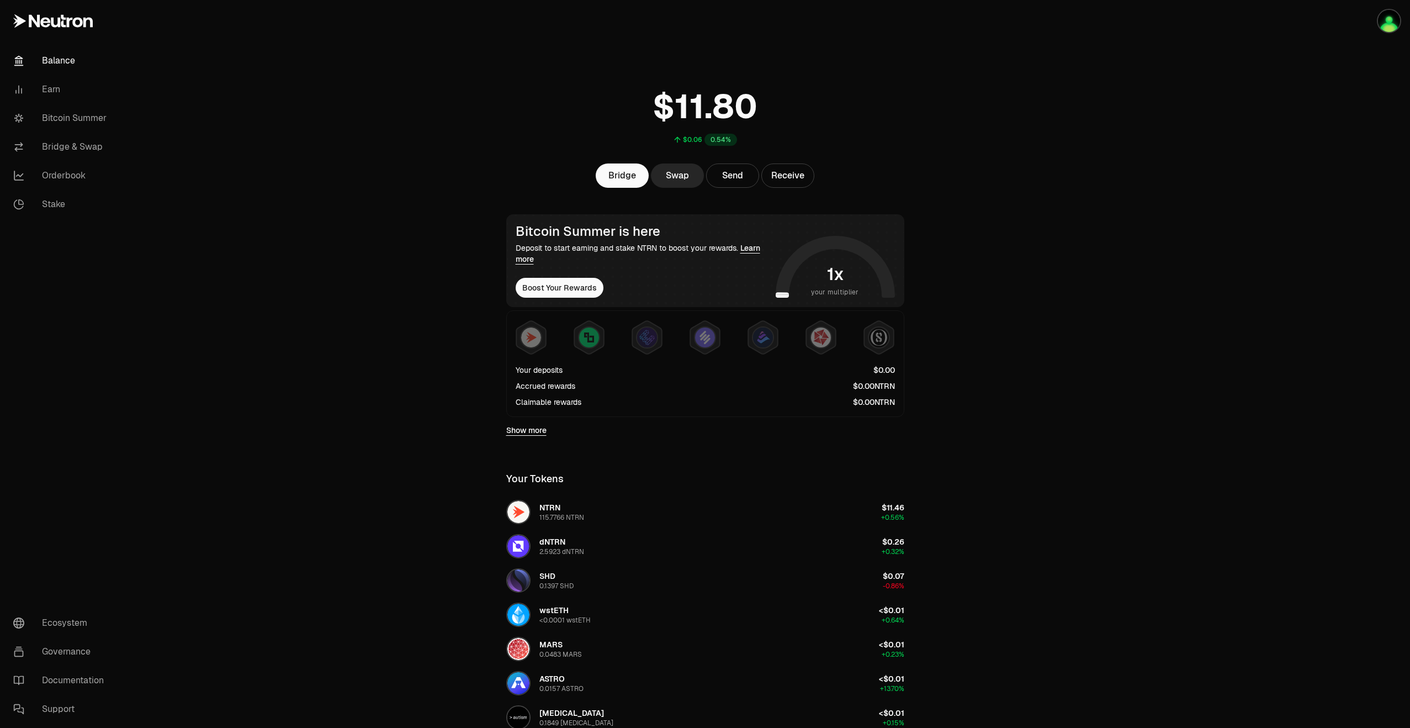
click at [539, 430] on link "Show more" at bounding box center [526, 430] width 40 height 11
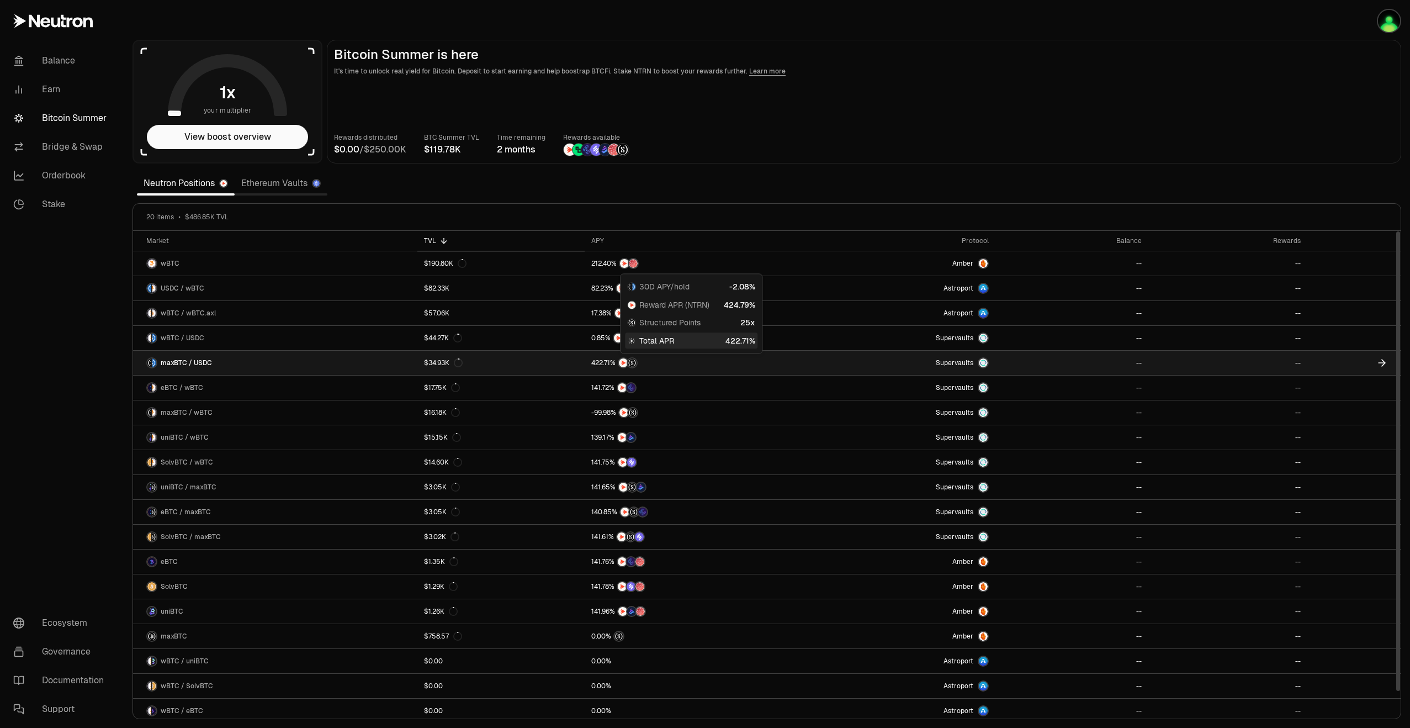
click at [667, 363] on div at bounding box center [690, 362] width 198 height 11
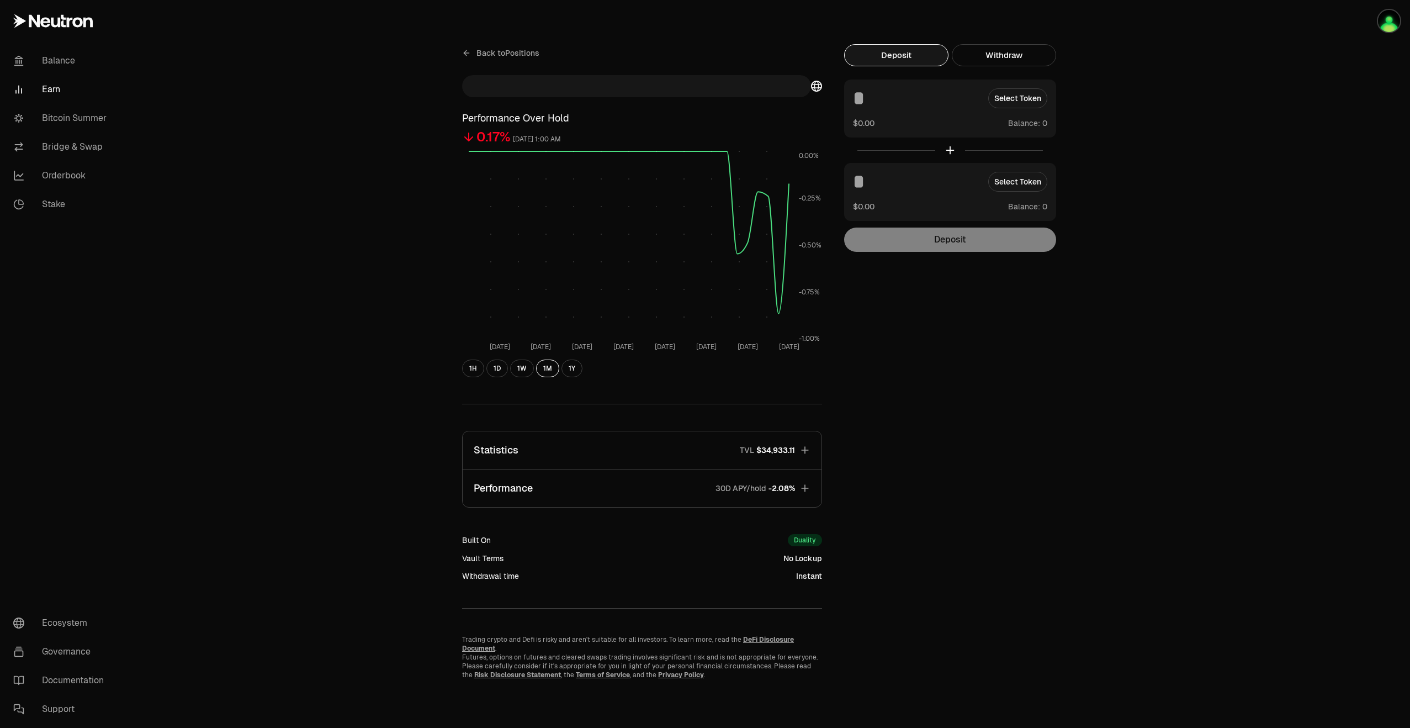
click at [1007, 102] on div "Select Token" at bounding box center [950, 98] width 194 height 20
click at [1014, 100] on div "Select Token" at bounding box center [950, 98] width 194 height 20
click at [1029, 209] on button "Use Max" at bounding box center [1031, 206] width 31 height 11
type input "*********"
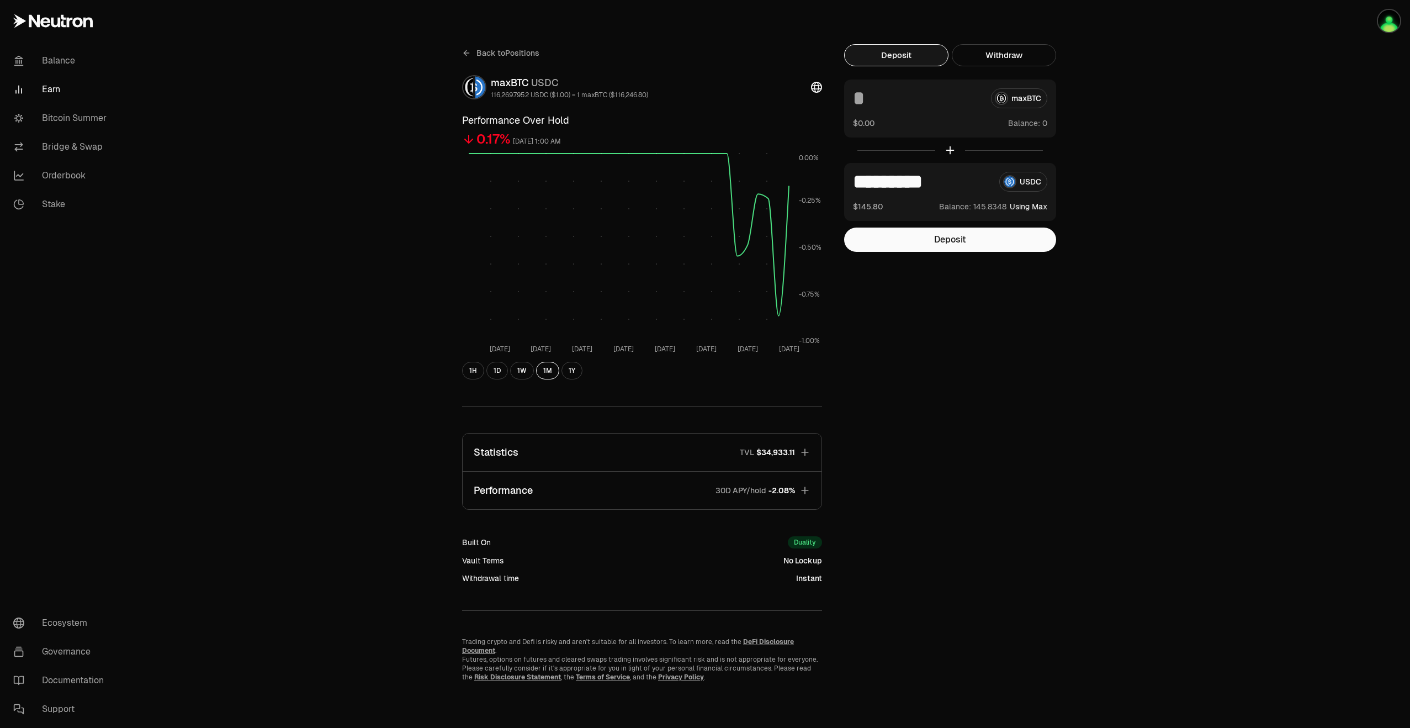
click at [62, 91] on link "Earn" at bounding box center [61, 89] width 115 height 29
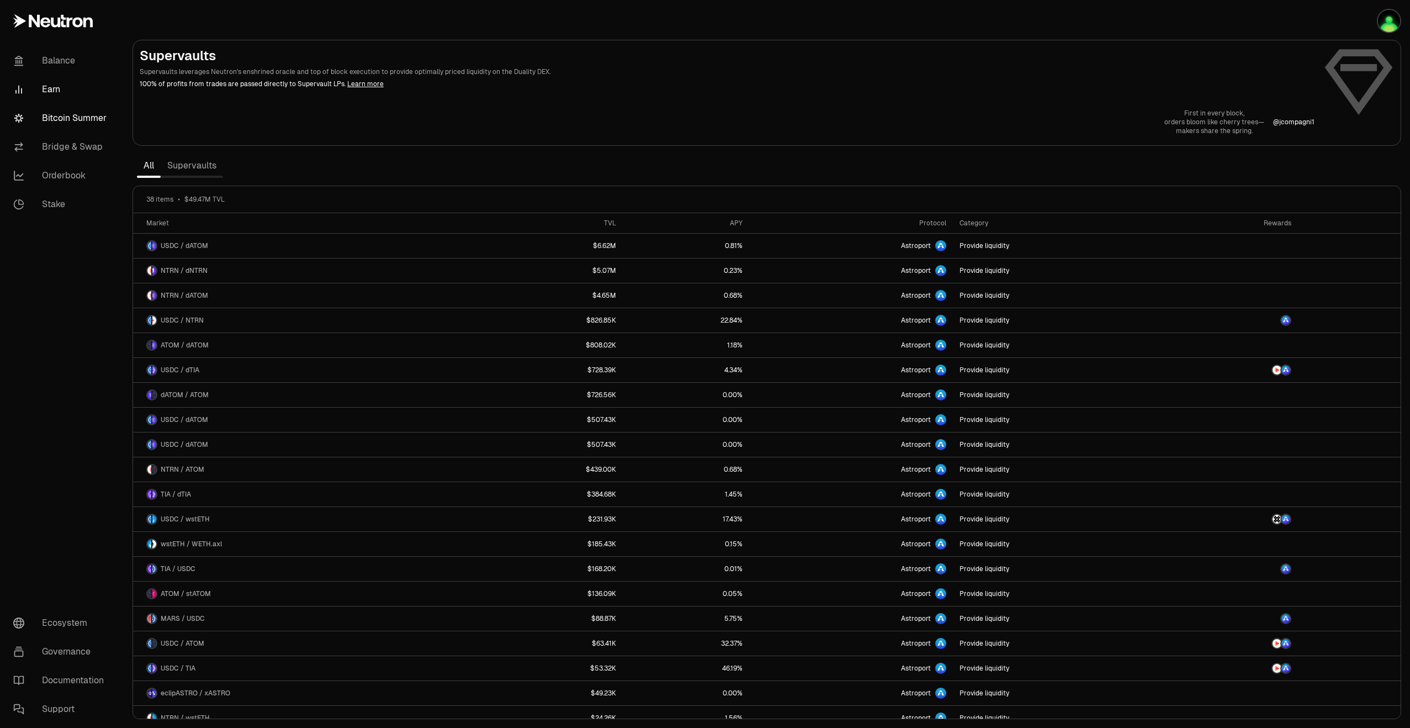
click at [72, 121] on link "Bitcoin Summer" at bounding box center [61, 118] width 115 height 29
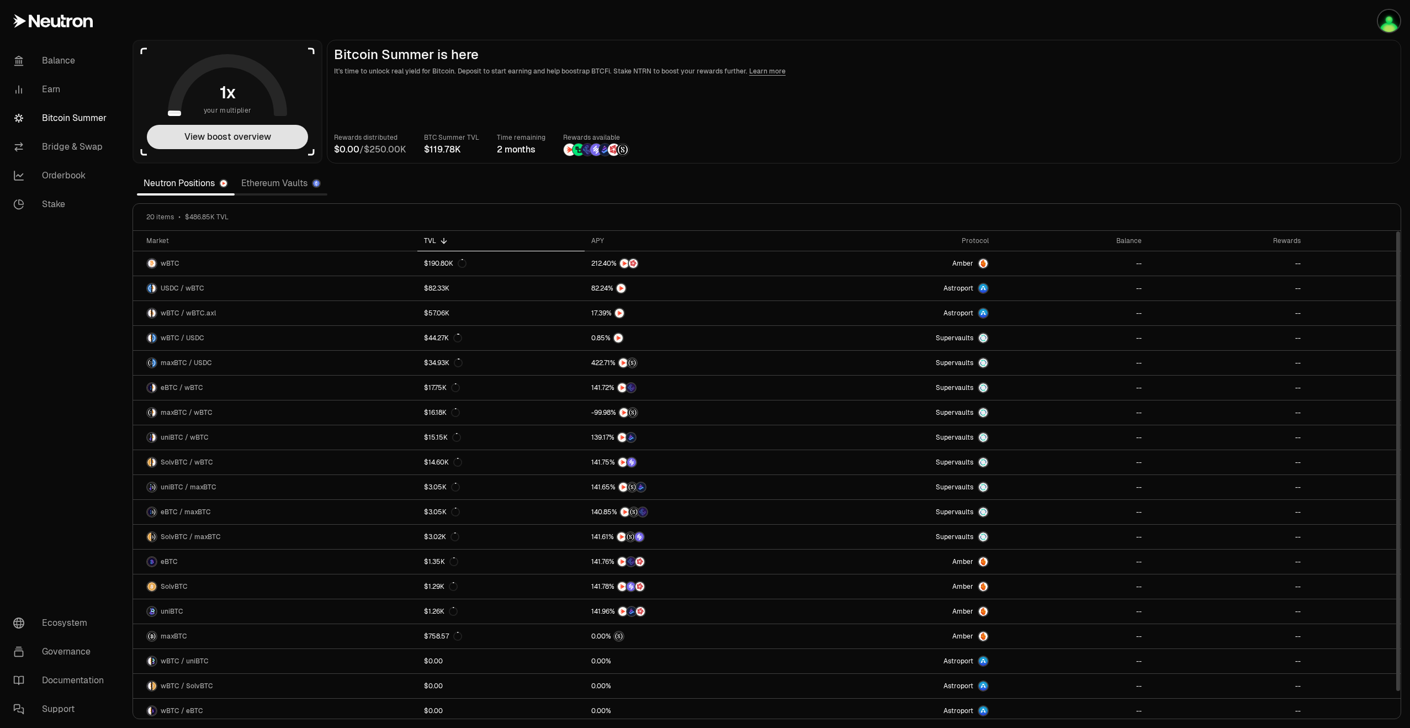
click at [258, 144] on button "View boost overview" at bounding box center [227, 137] width 161 height 24
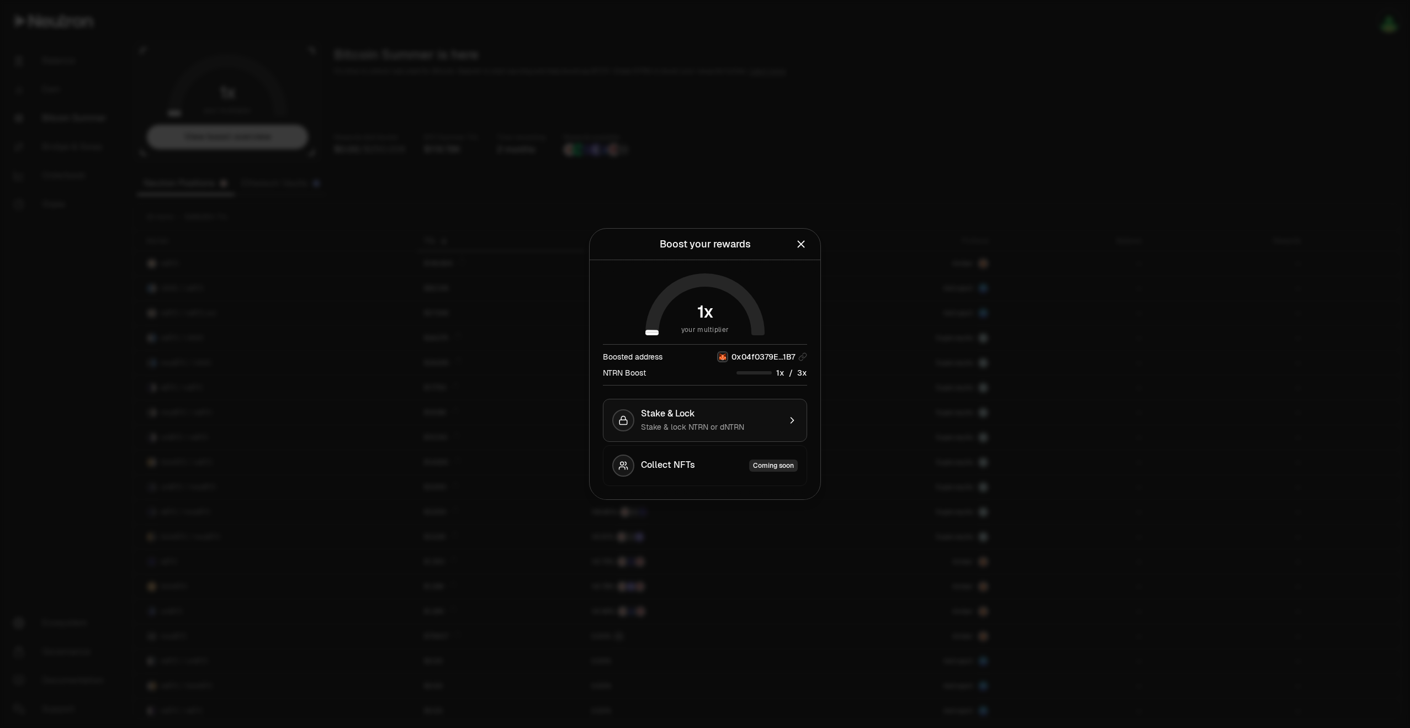
click at [736, 431] on span "Stake & lock NTRN or dNTRN" at bounding box center [692, 427] width 103 height 10
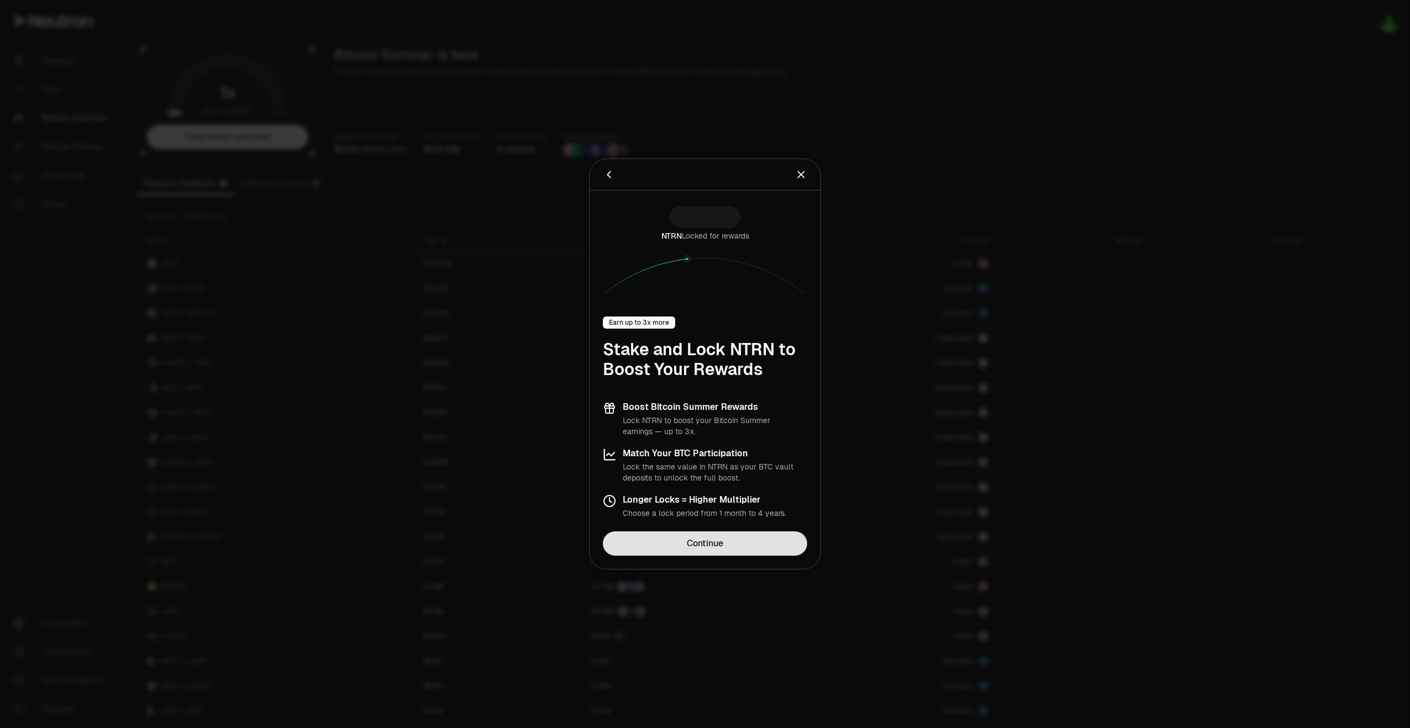
click at [732, 544] on link "Continue" at bounding box center [705, 543] width 204 height 24
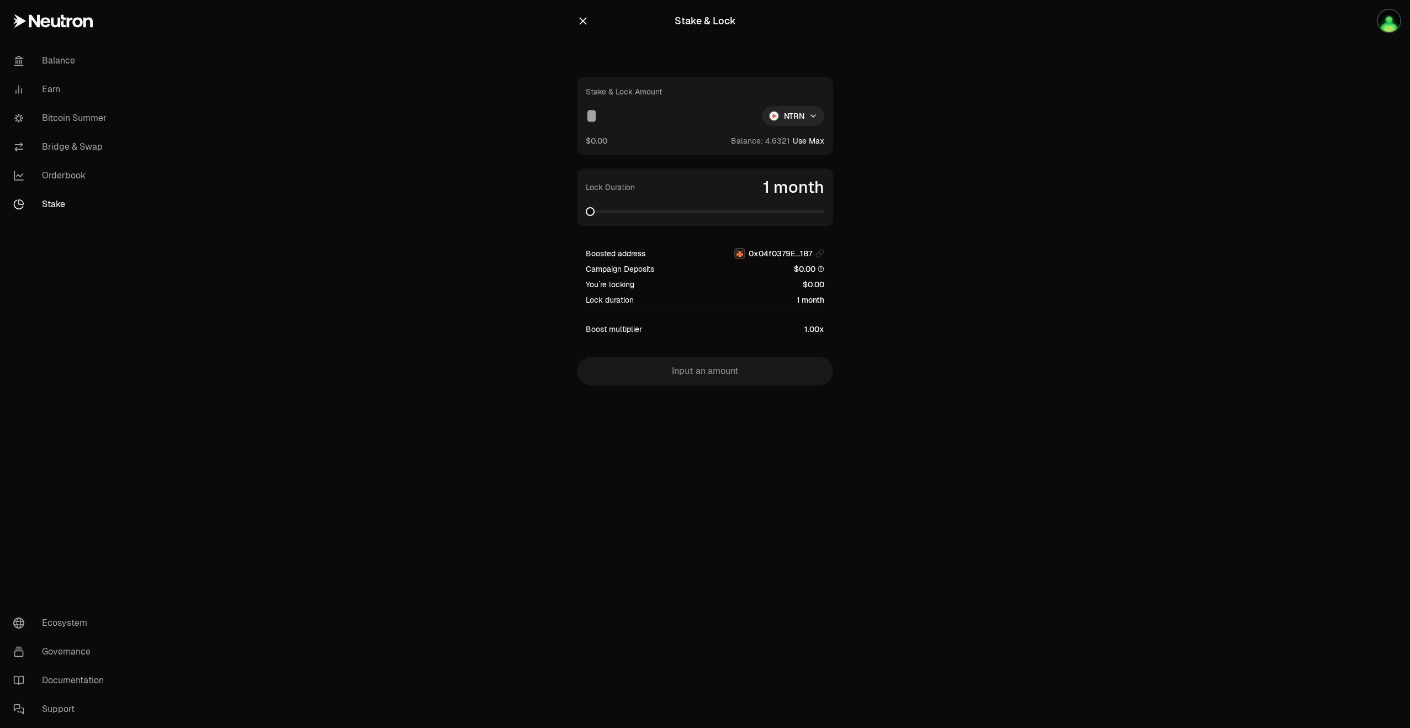
click at [586, 209] on span at bounding box center [590, 211] width 9 height 9
click at [575, 19] on div "Stake & Lock Stake & Lock Amount NTRN $0.00 Balance: Use Max Lock Duration 1 mo…" at bounding box center [705, 215] width 283 height 430
click at [824, 210] on span at bounding box center [705, 211] width 239 height 3
click at [630, 123] on input at bounding box center [669, 116] width 167 height 20
type input "*******"
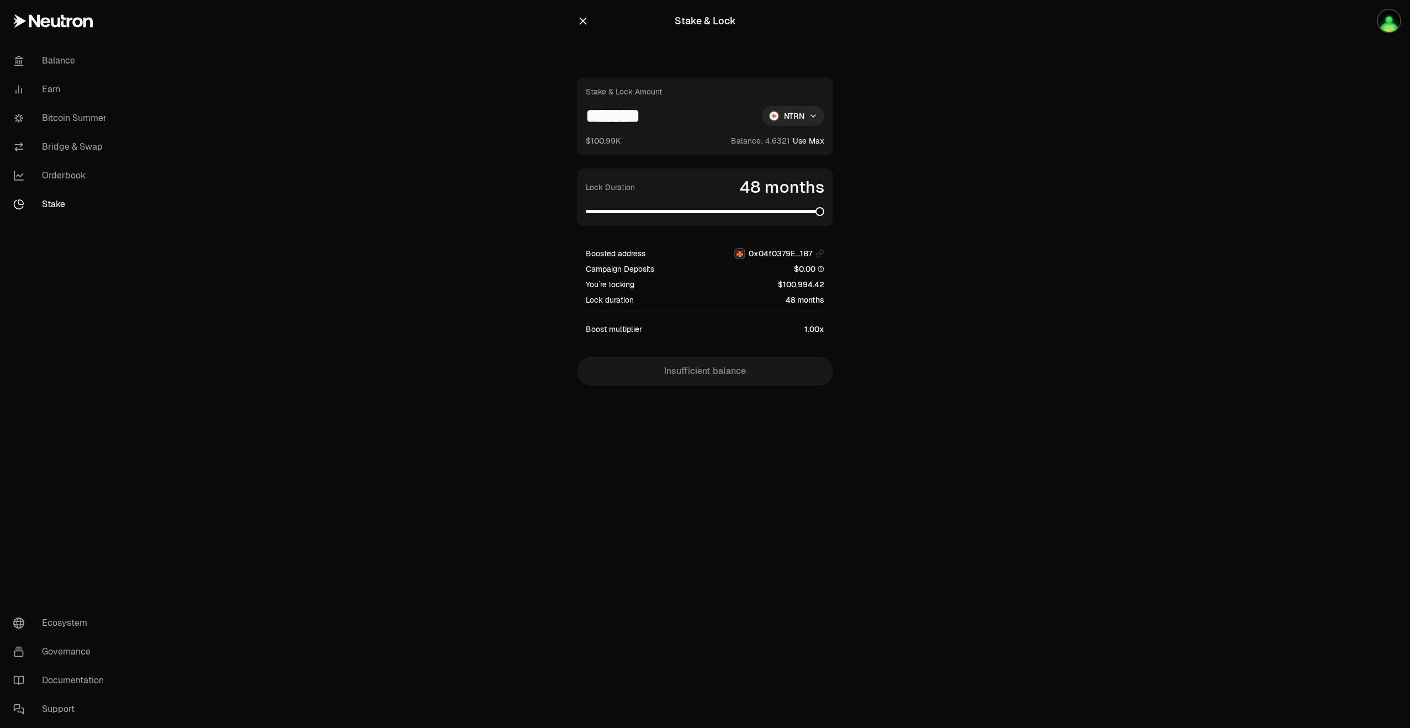
click at [586, 28] on button "button" at bounding box center [583, 20] width 12 height 15
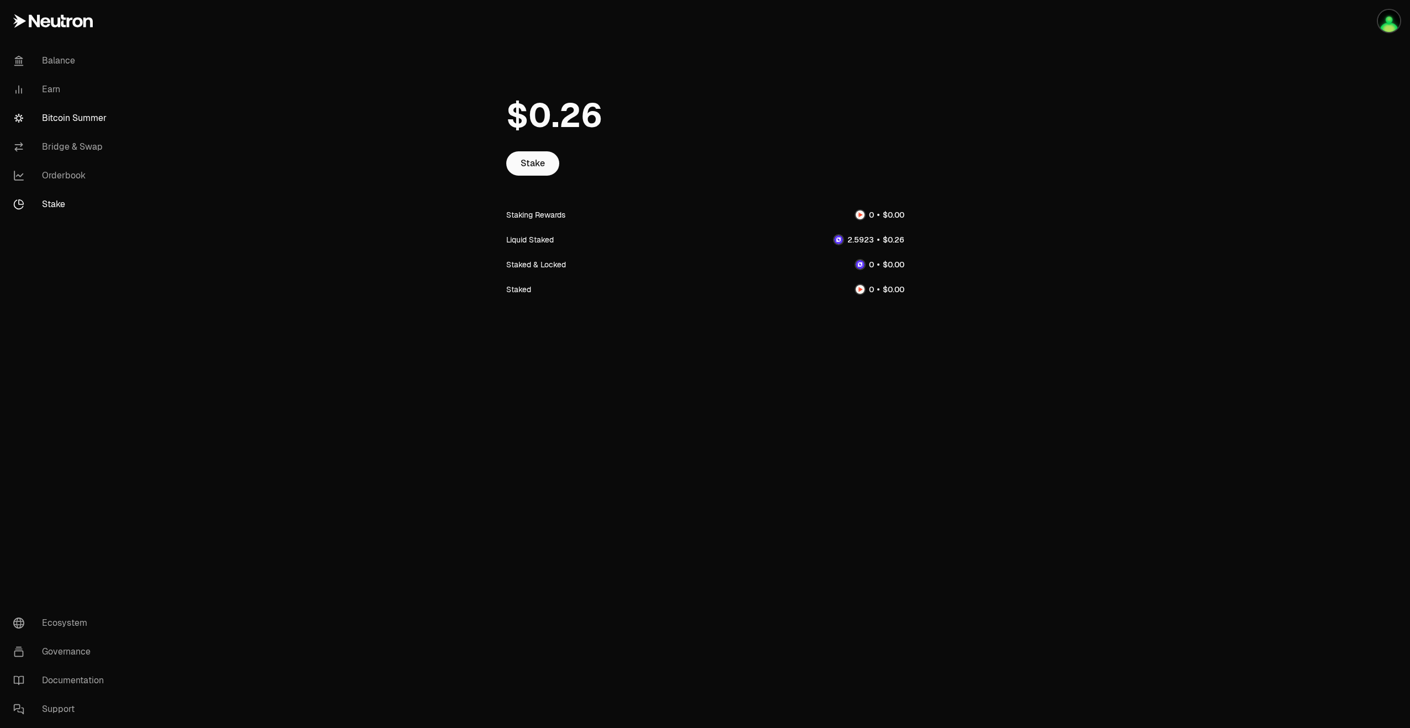
click at [81, 119] on link "Bitcoin Summer" at bounding box center [61, 118] width 115 height 29
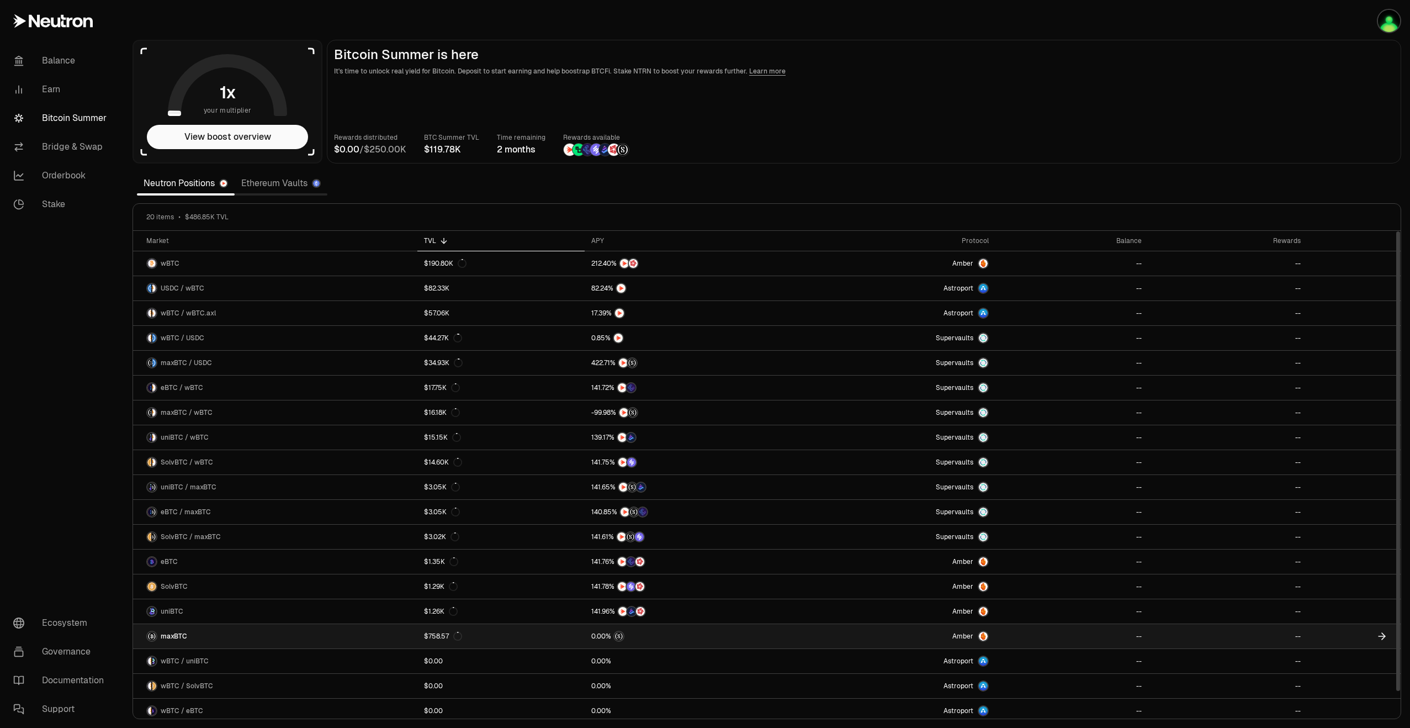
click at [248, 630] on link "maxBTC" at bounding box center [275, 636] width 284 height 24
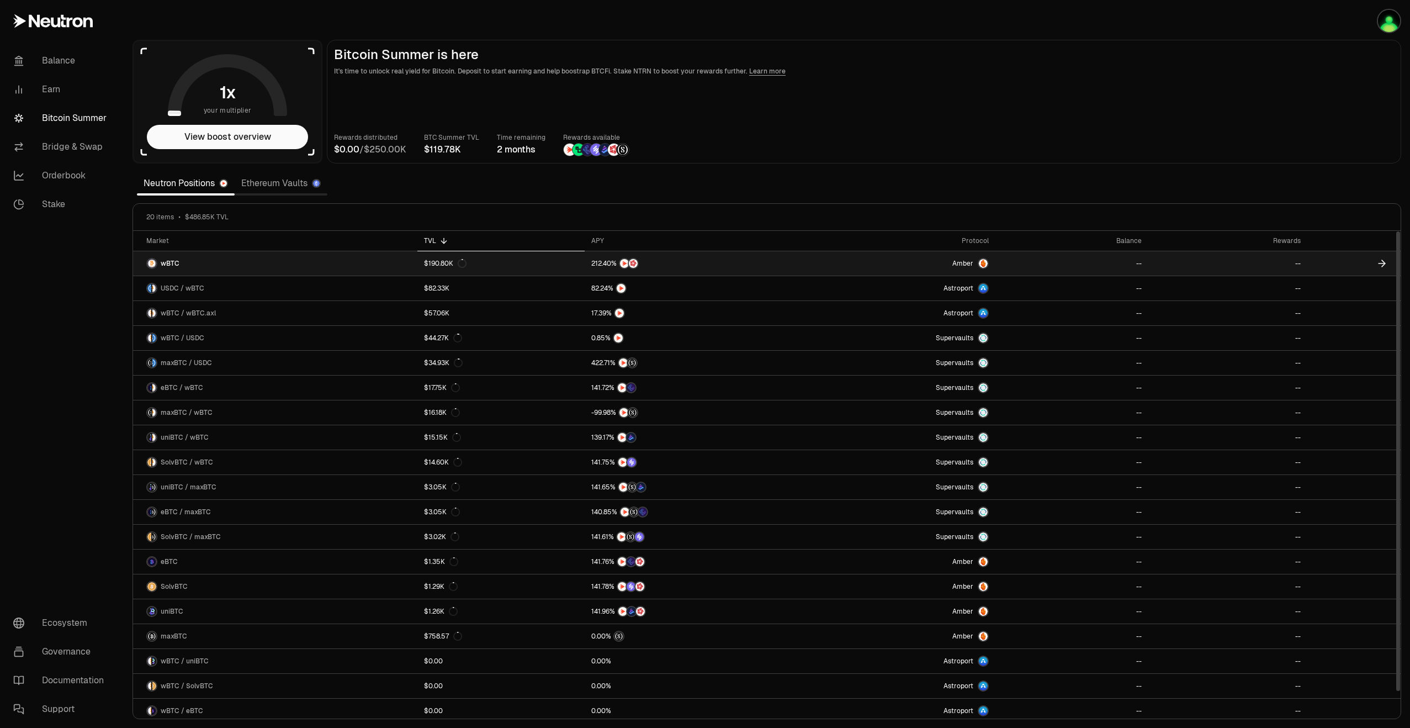
click at [277, 262] on link "wBTC" at bounding box center [275, 263] width 284 height 24
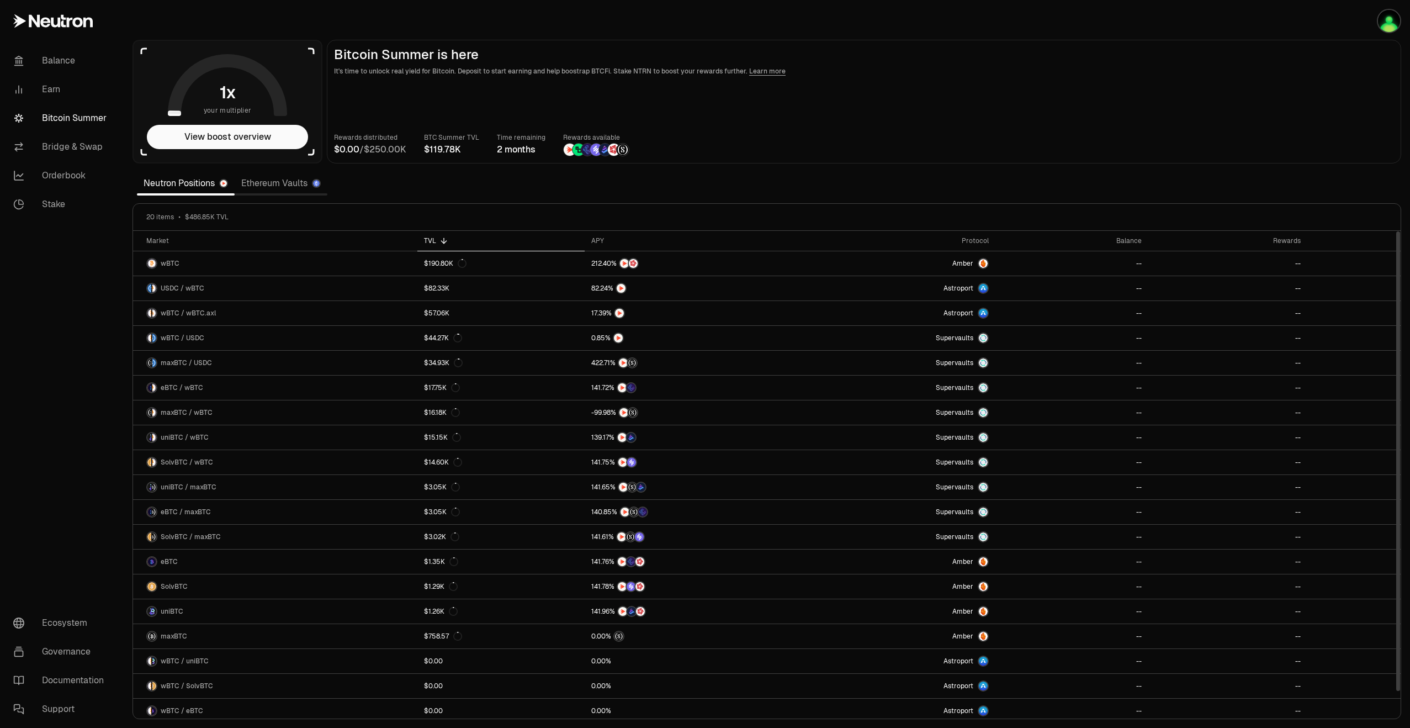
click at [949, 127] on main "Bitcoin Summer is here It's time to unlock real yield for Bitcoin. Deposit to s…" at bounding box center [864, 102] width 1074 height 124
click at [269, 134] on button "View boost overview" at bounding box center [227, 137] width 161 height 24
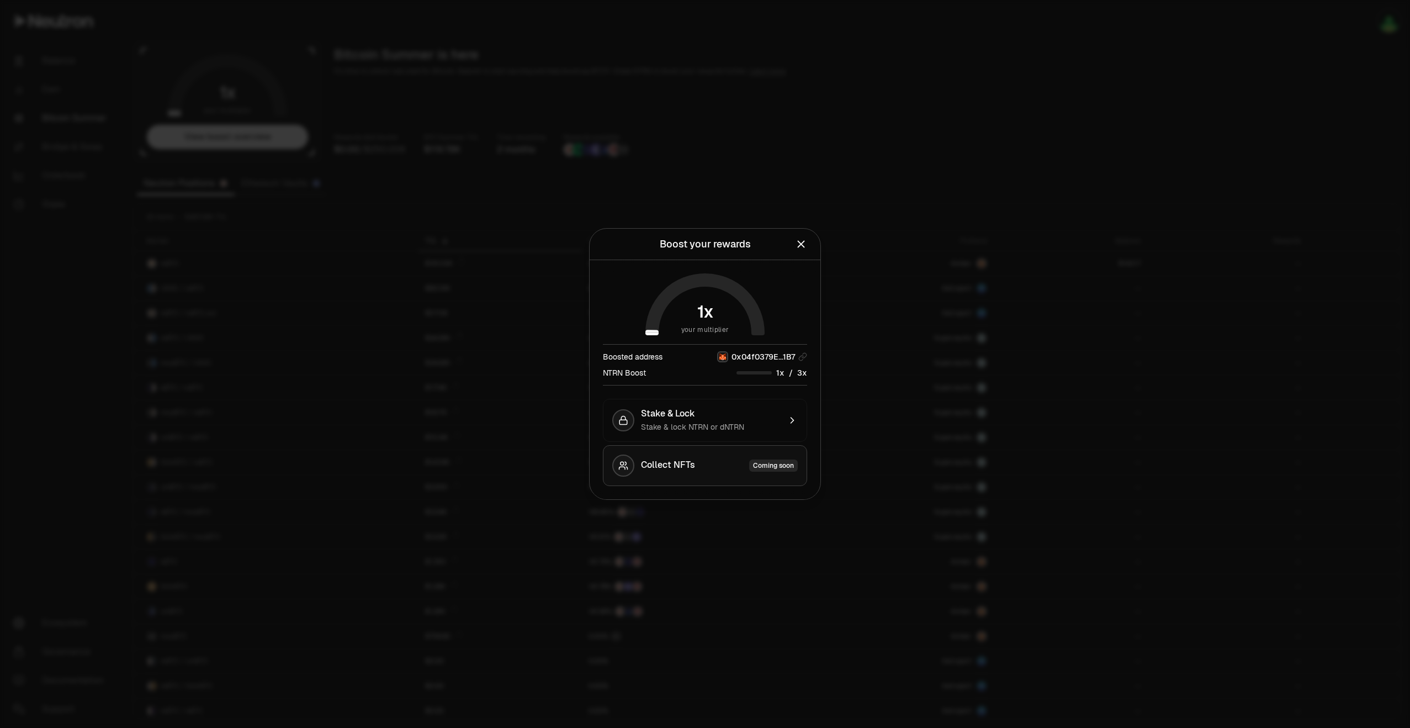
click at [673, 457] on button "Collect NFTs Coming soon" at bounding box center [705, 465] width 204 height 41
click at [803, 245] on icon "Close" at bounding box center [801, 244] width 12 height 12
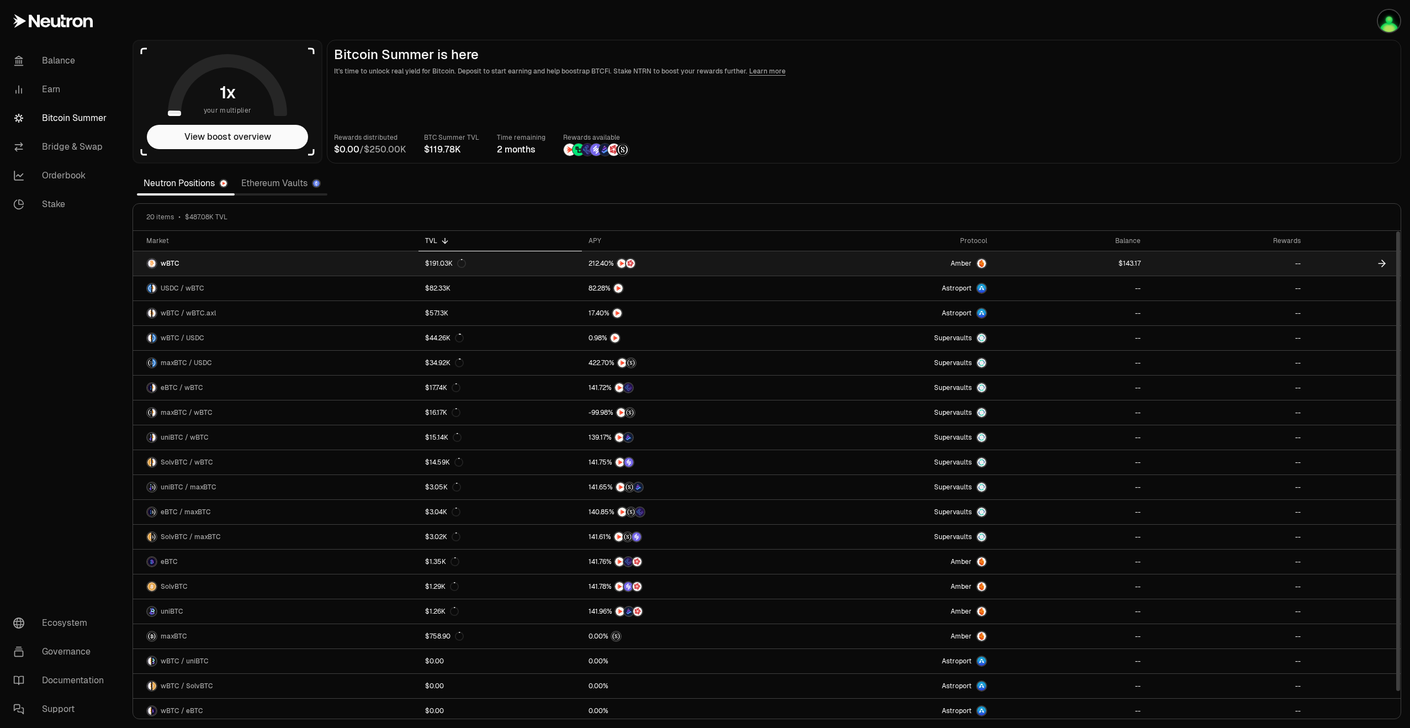
click at [837, 272] on link "Amber" at bounding box center [893, 263] width 200 height 24
click at [1384, 267] on icon at bounding box center [1382, 263] width 11 height 11
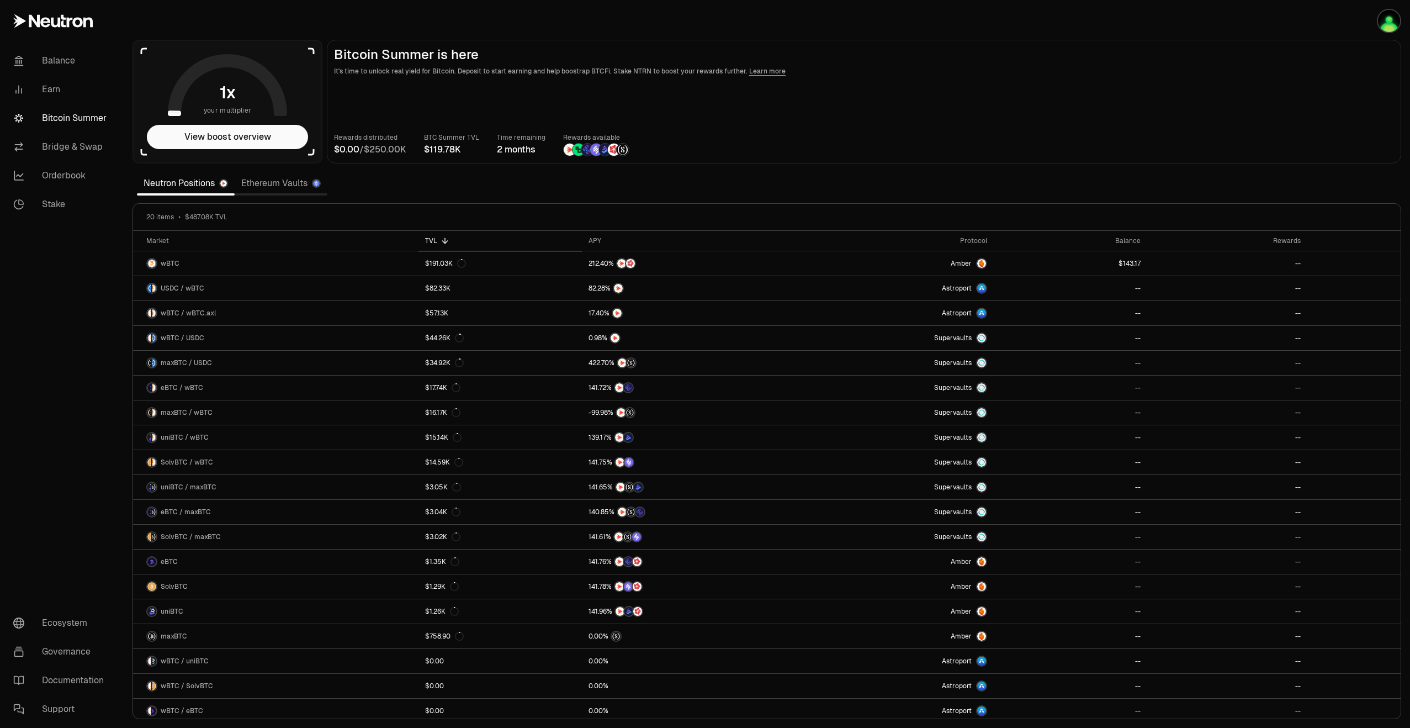
click at [901, 146] on div "Rewards distributed / BTC Summer TVL Time remaining 2 months Rewards available" at bounding box center [864, 144] width 1060 height 24
click at [256, 141] on button "View boost overview" at bounding box center [227, 137] width 161 height 24
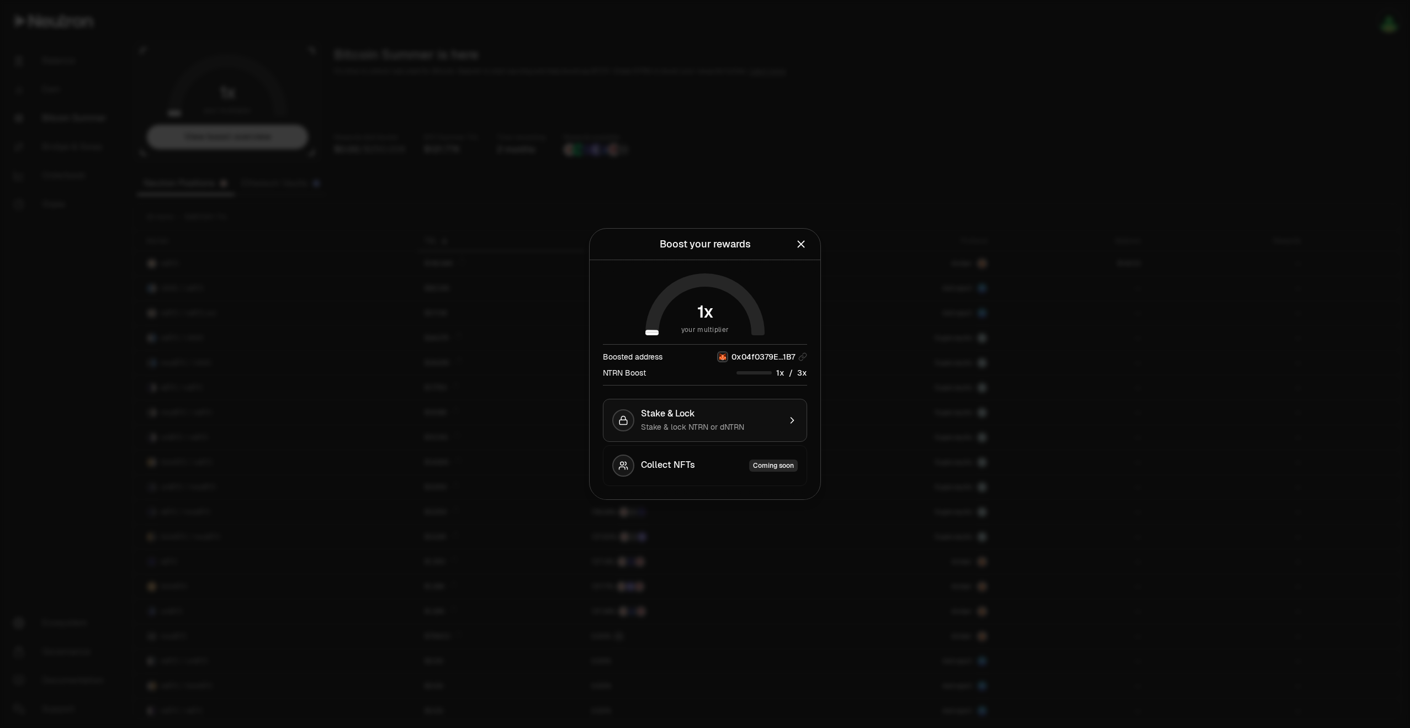
click at [731, 411] on div "Stake & Lock" at bounding box center [710, 413] width 139 height 11
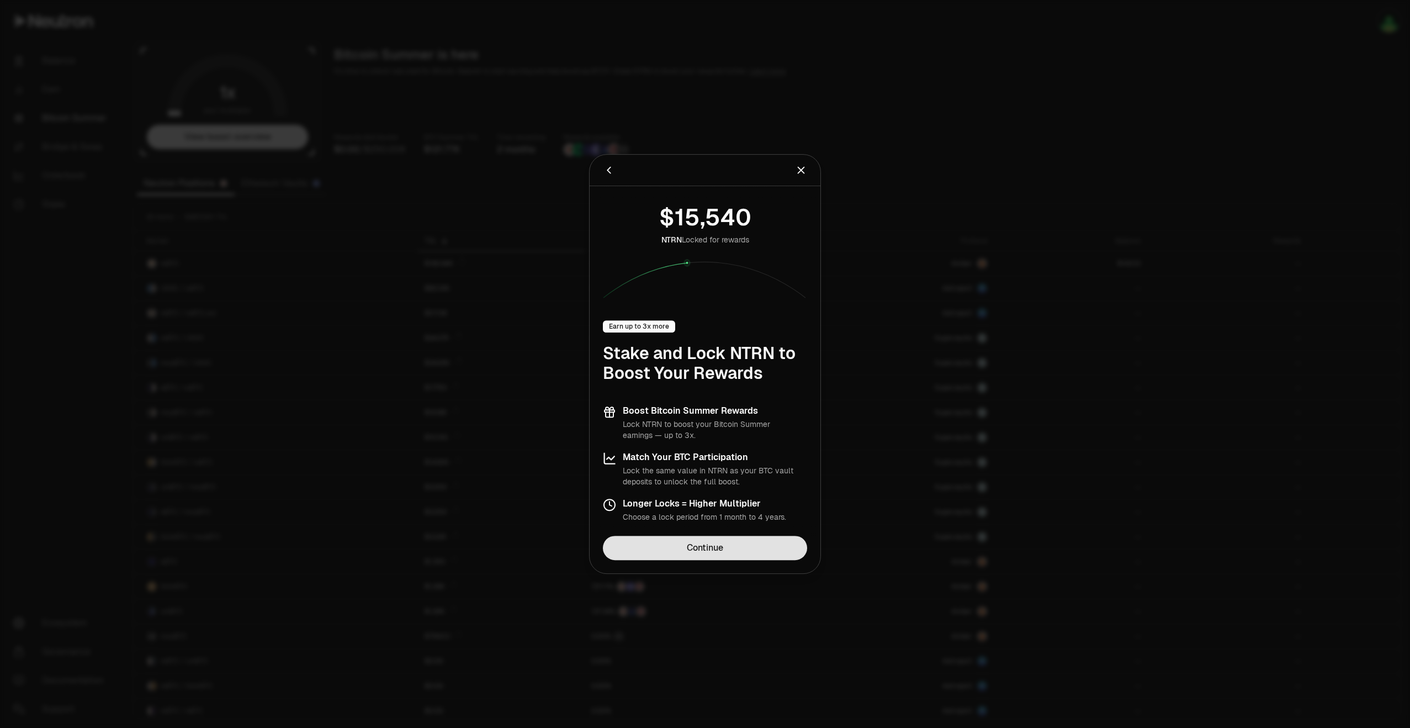
click at [726, 548] on link "Continue" at bounding box center [705, 548] width 204 height 24
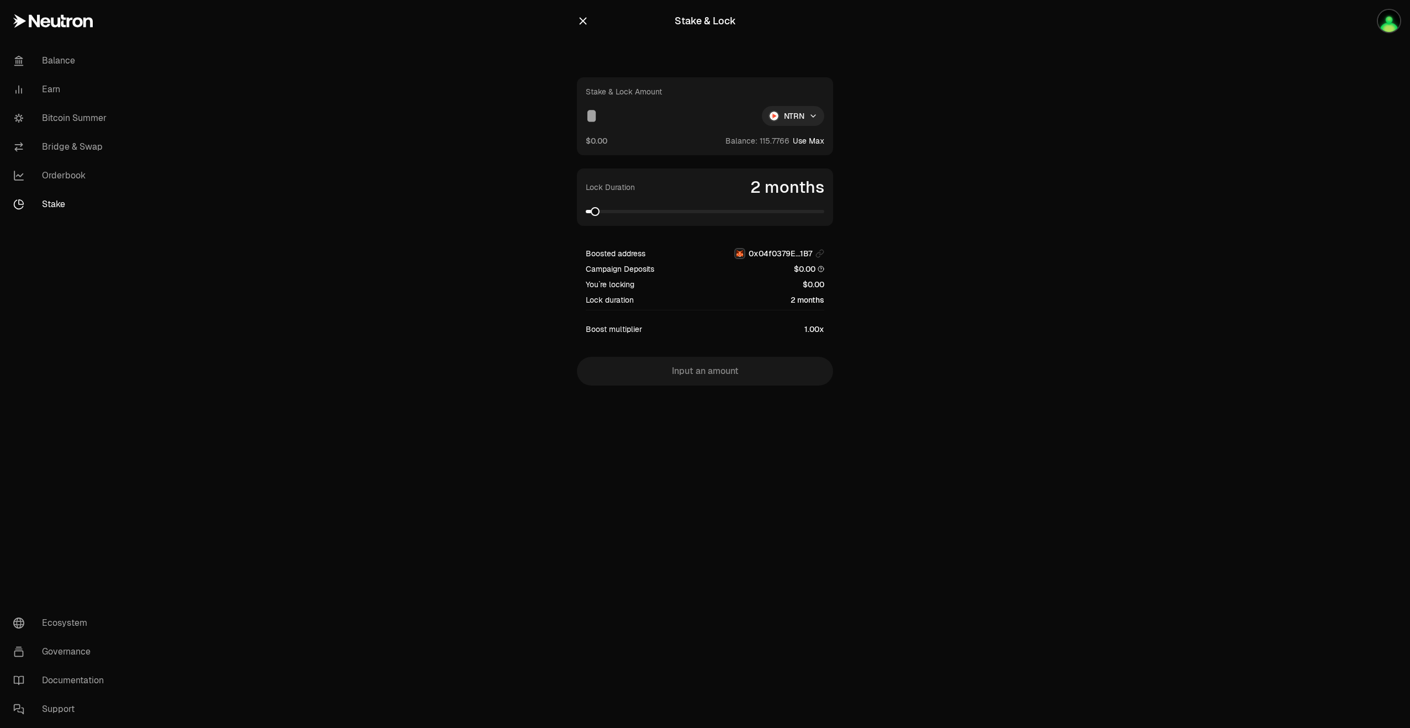
click at [605, 121] on input at bounding box center [669, 116] width 167 height 20
type input "***"
click at [595, 215] on span at bounding box center [599, 211] width 9 height 9
click at [579, 22] on icon "button" at bounding box center [583, 21] width 12 height 12
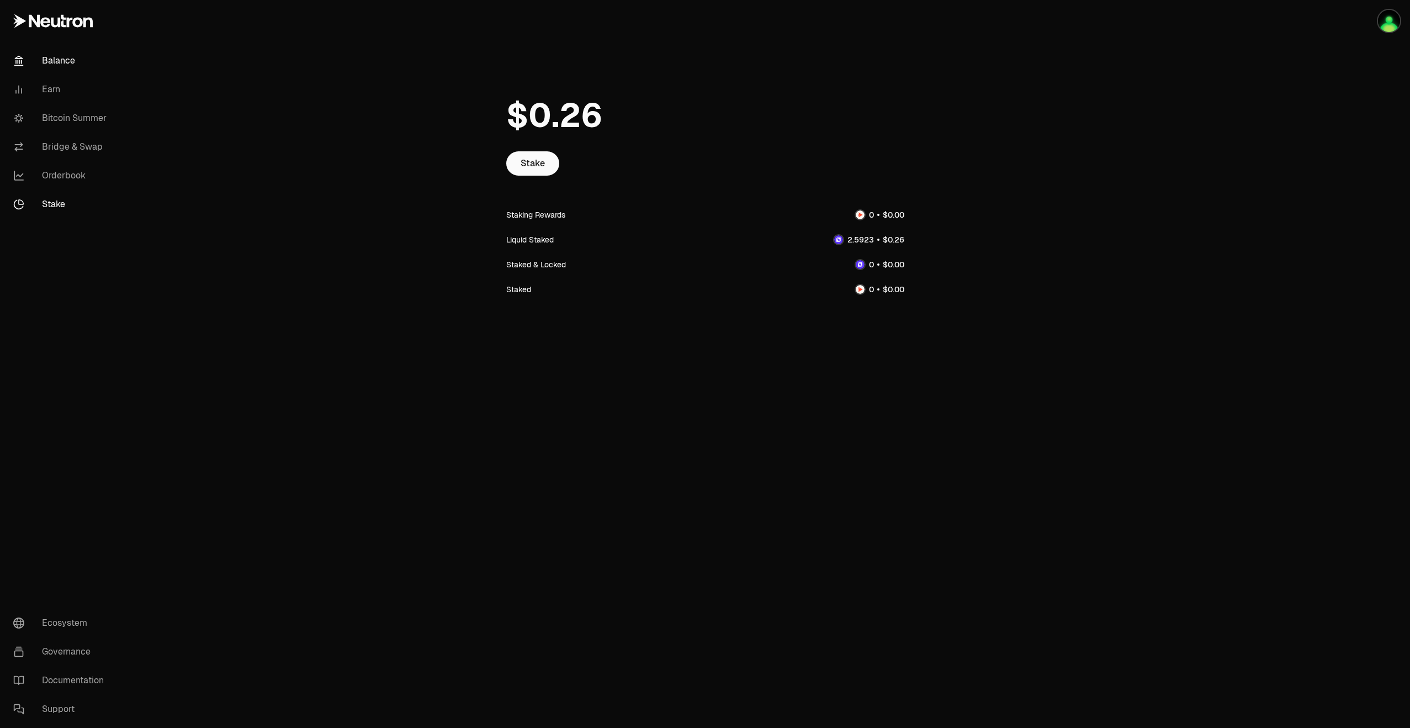
click at [75, 69] on link "Balance" at bounding box center [61, 60] width 115 height 29
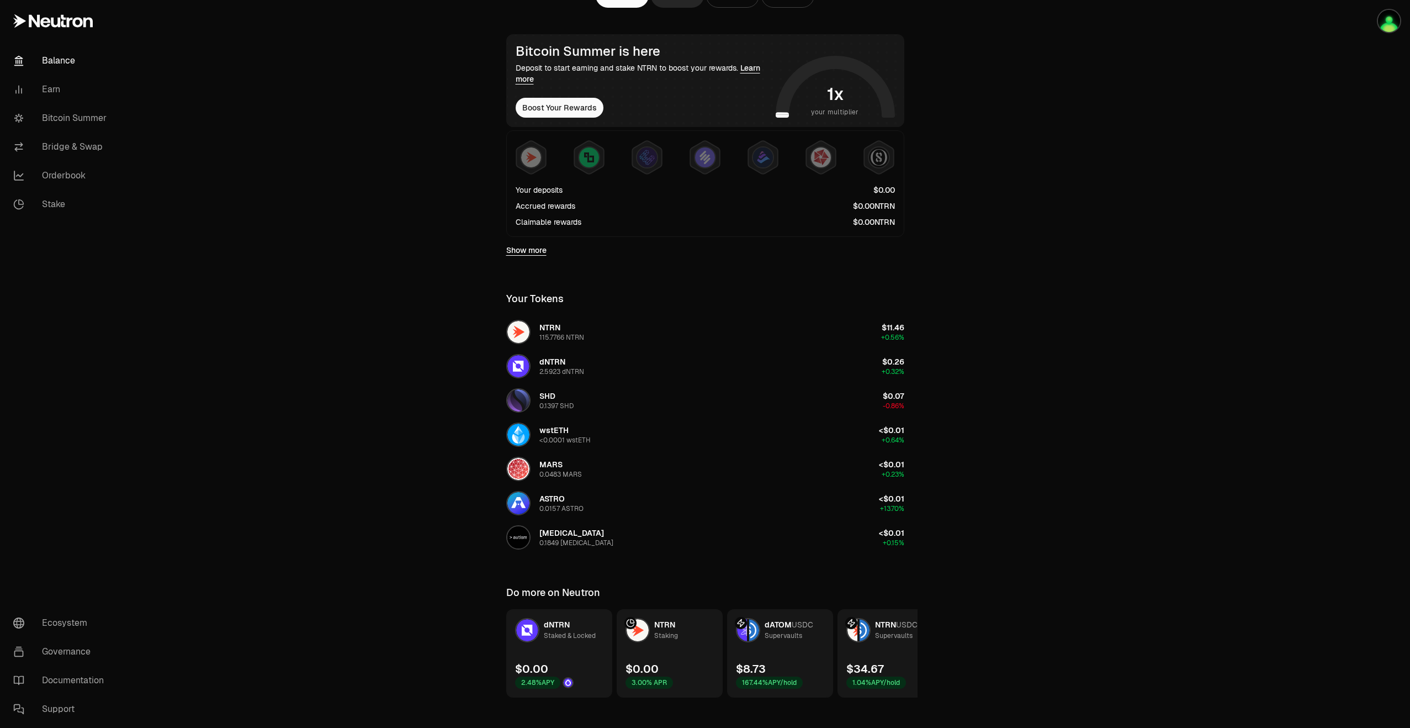
scroll to position [193, 0]
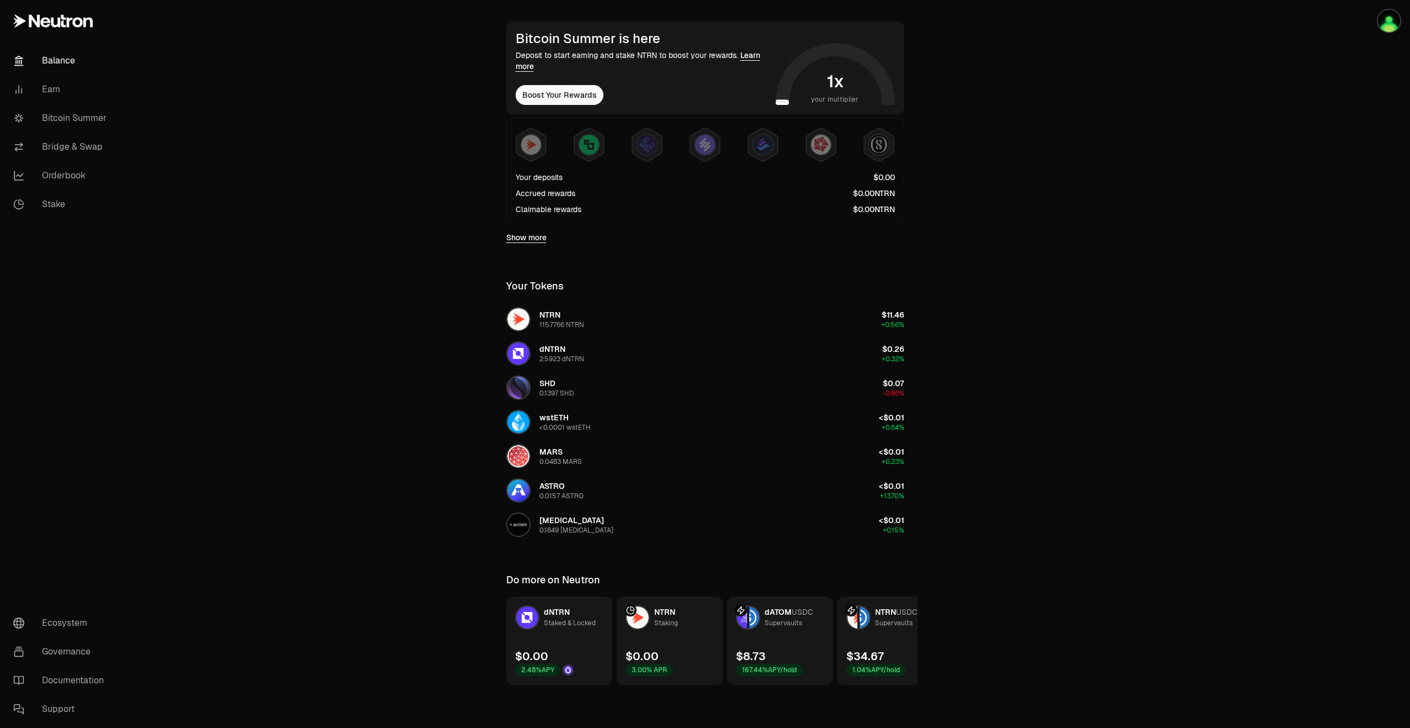
click at [548, 615] on span "dNTRN" at bounding box center [557, 612] width 26 height 10
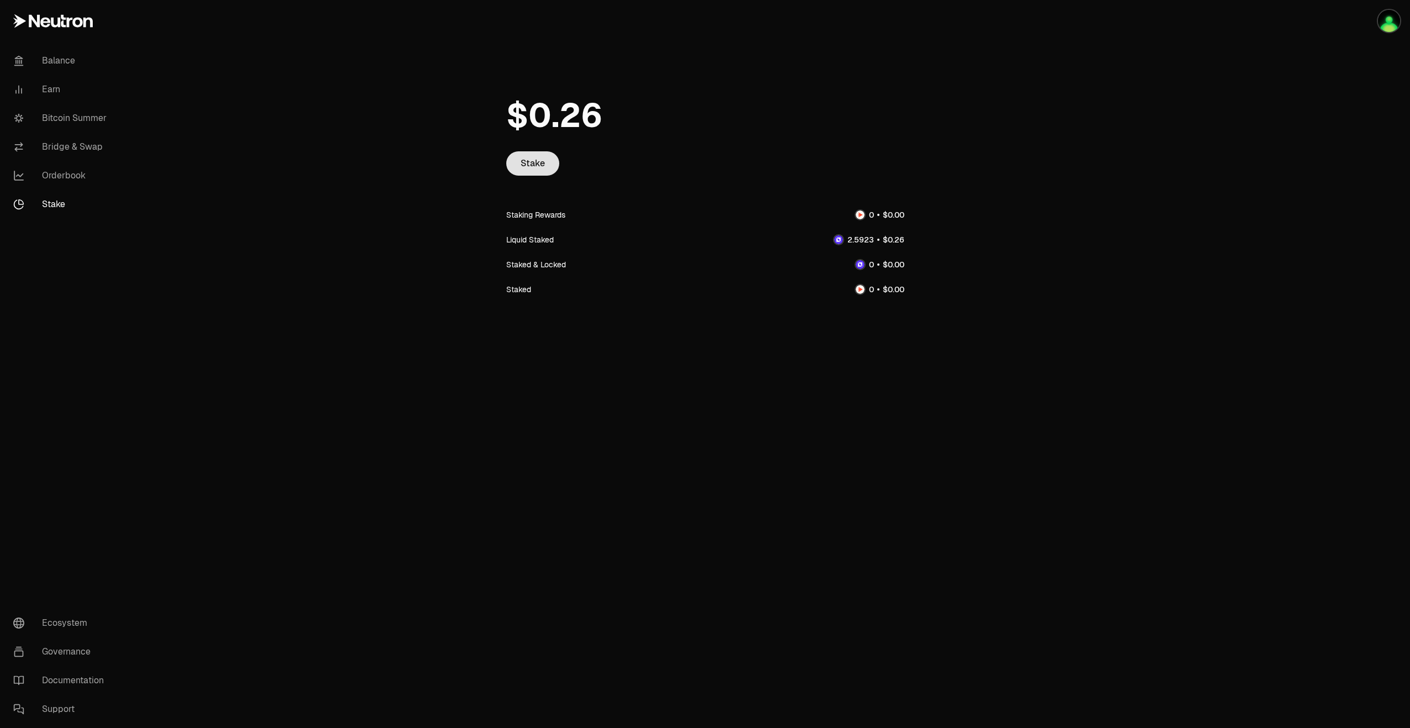
click at [543, 169] on link "Stake" at bounding box center [532, 163] width 53 height 24
